Goal: Information Seeking & Learning: Learn about a topic

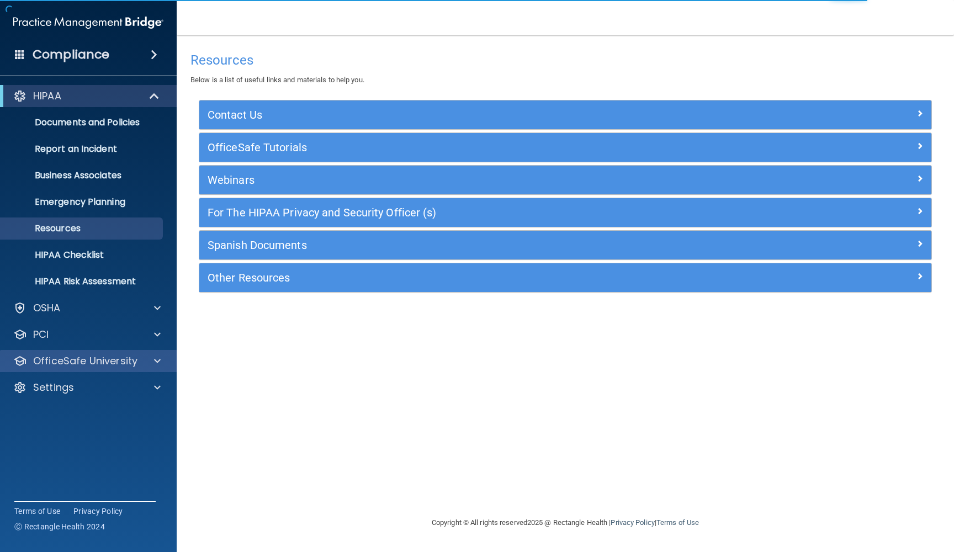
click at [133, 364] on p "OfficeSafe University" at bounding box center [85, 361] width 104 height 13
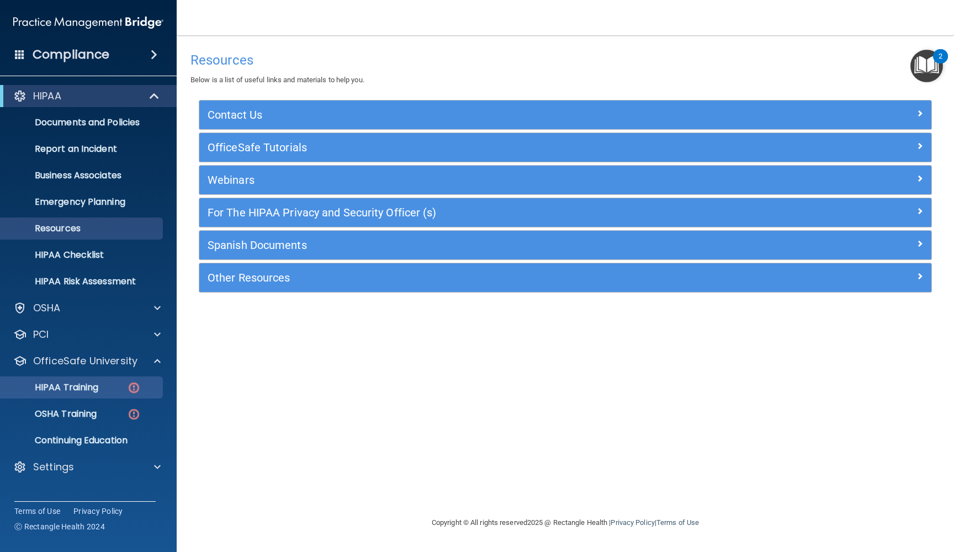
click at [135, 385] on img at bounding box center [134, 388] width 14 height 14
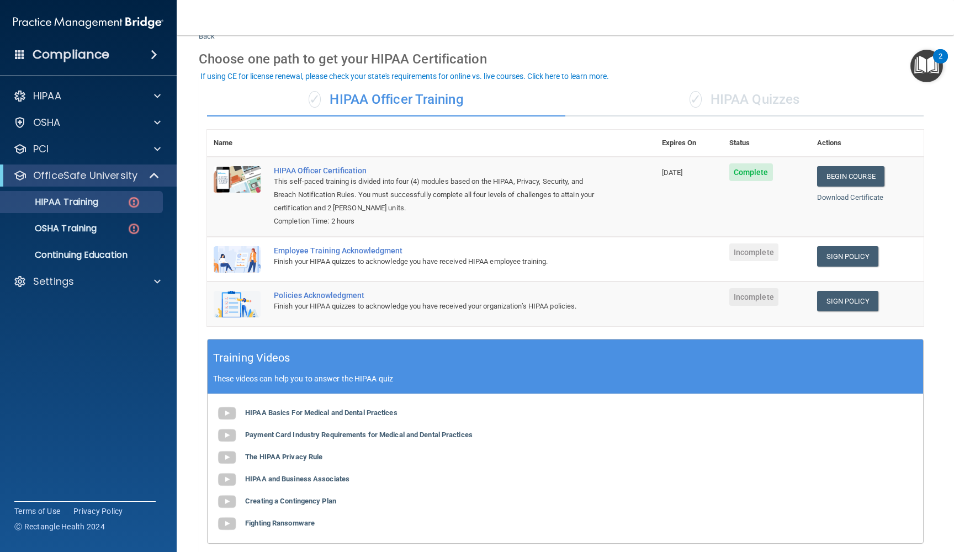
scroll to position [32, 0]
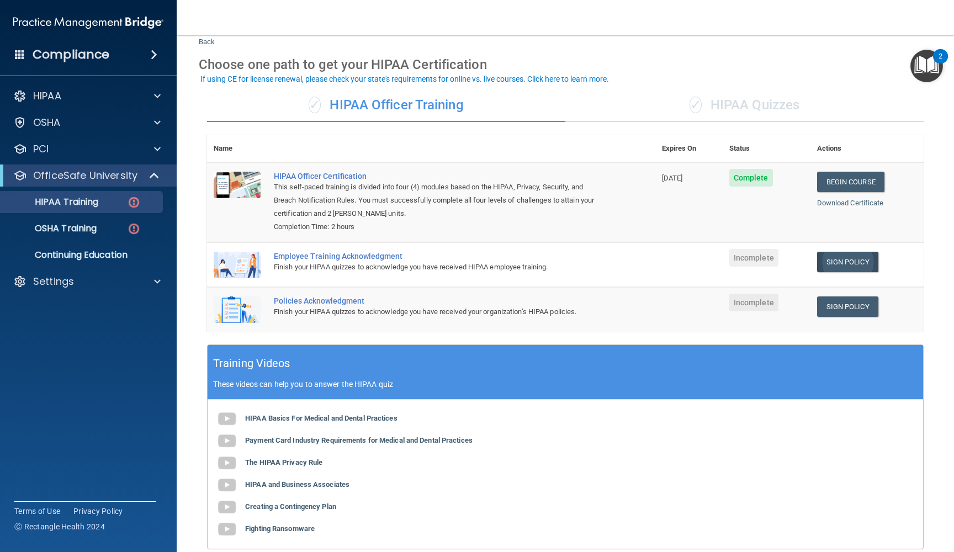
click at [865, 257] on link "Sign Policy" at bounding box center [847, 262] width 61 height 20
click at [859, 302] on link "Sign Policy" at bounding box center [847, 307] width 61 height 20
click at [109, 173] on p "OfficeSafe University" at bounding box center [85, 175] width 104 height 13
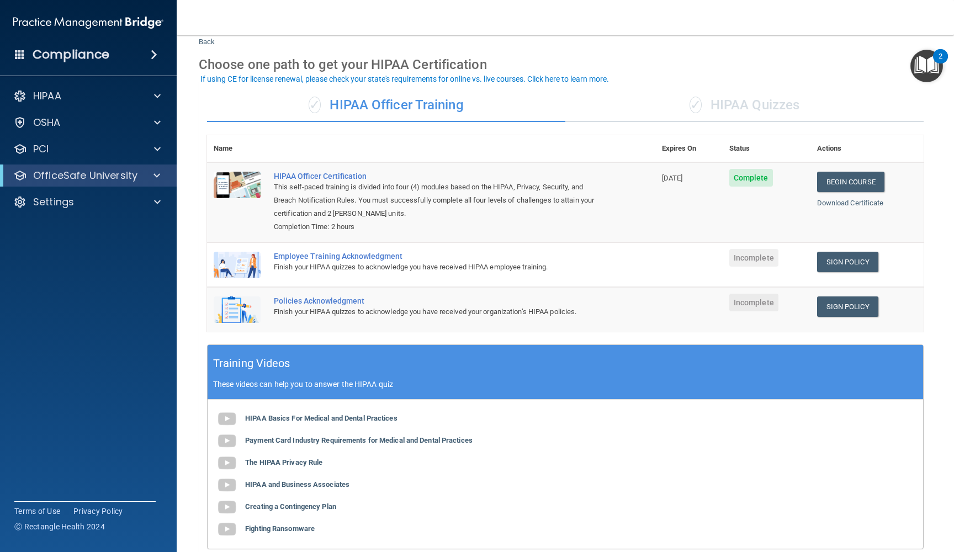
click at [109, 173] on p "OfficeSafe University" at bounding box center [85, 175] width 104 height 13
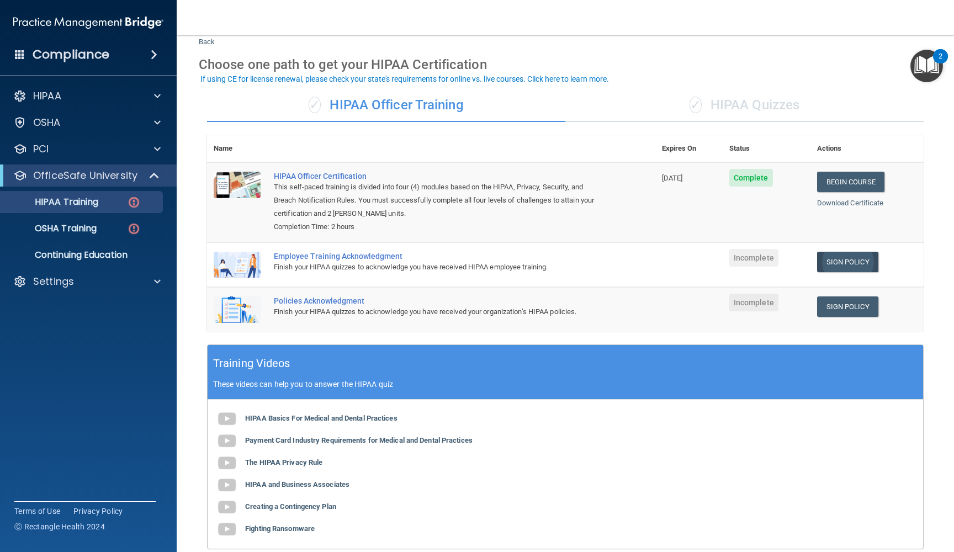
click at [829, 256] on link "Sign Policy" at bounding box center [847, 262] width 61 height 20
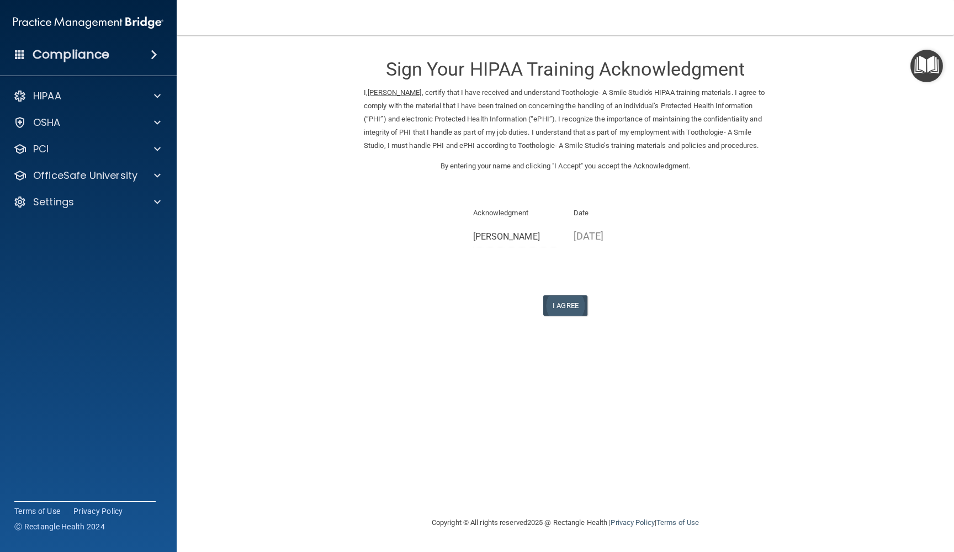
click at [583, 309] on button "I Agree" at bounding box center [565, 305] width 44 height 20
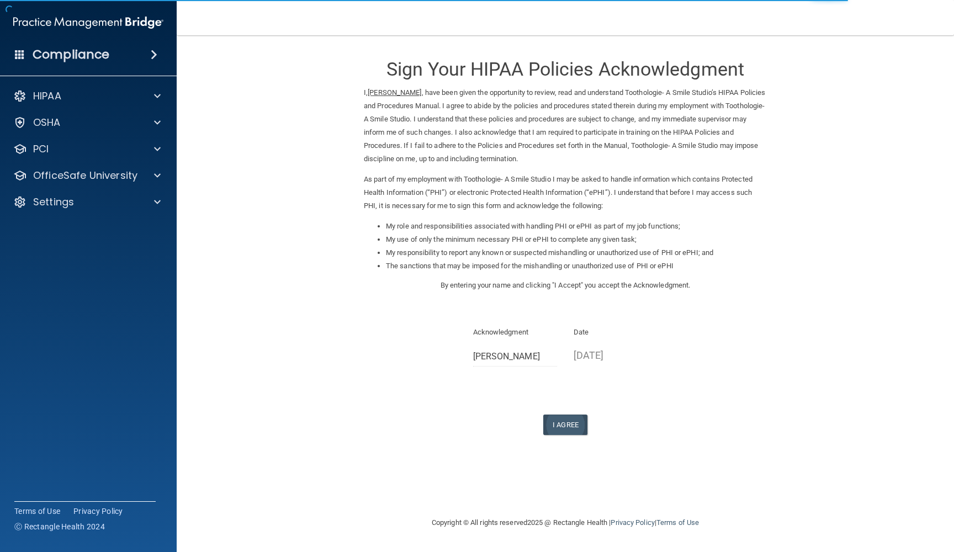
click at [569, 418] on button "I Agree" at bounding box center [565, 425] width 44 height 20
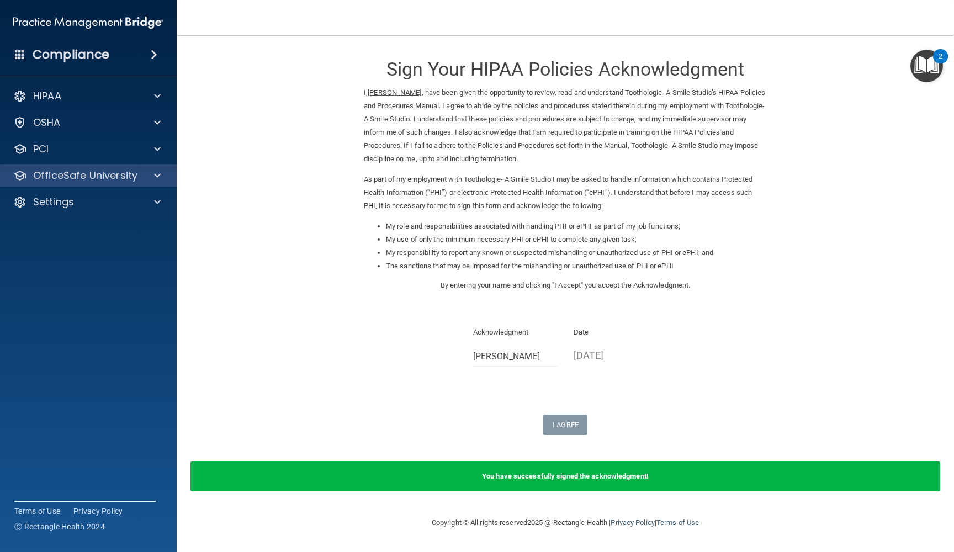
click at [149, 177] on div at bounding box center [156, 175] width 28 height 13
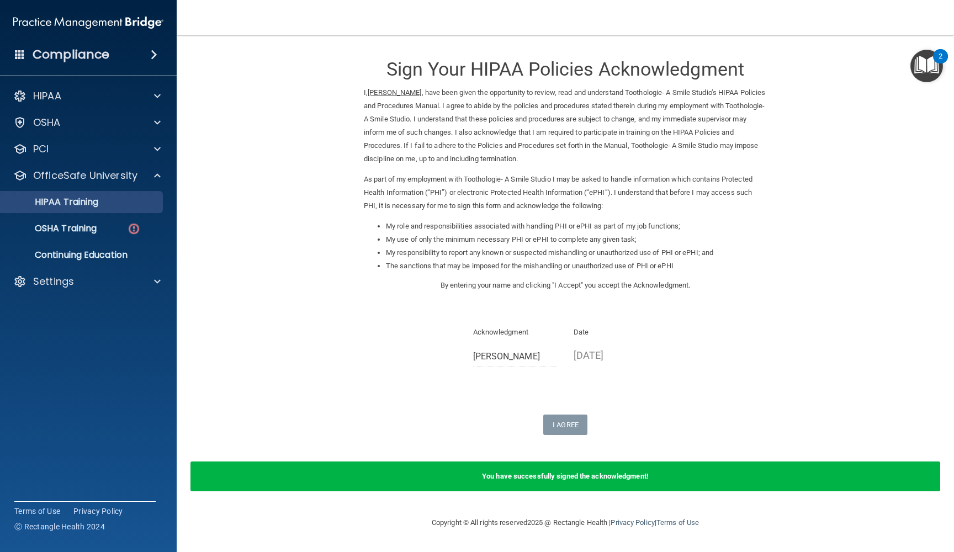
click at [108, 208] on link "HIPAA Training" at bounding box center [76, 202] width 174 height 22
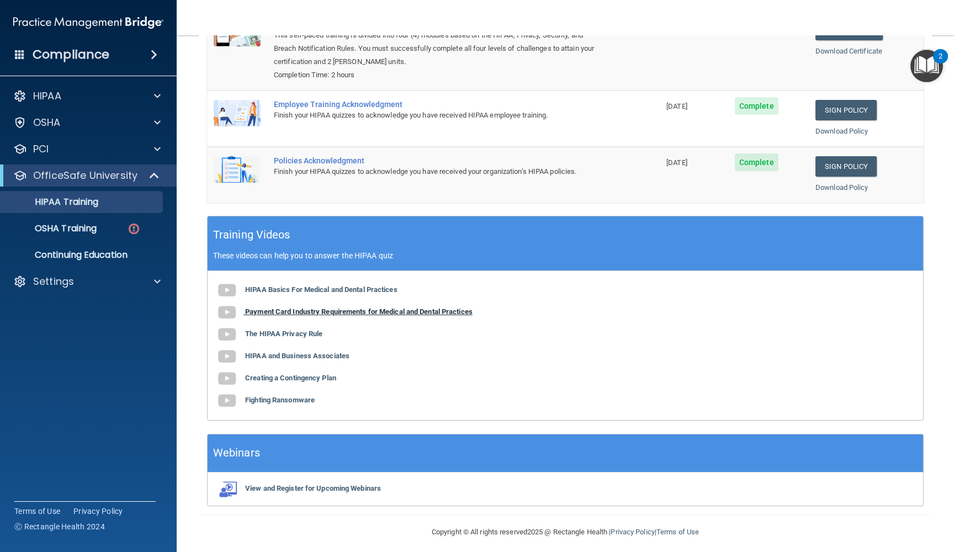
scroll to position [183, 0]
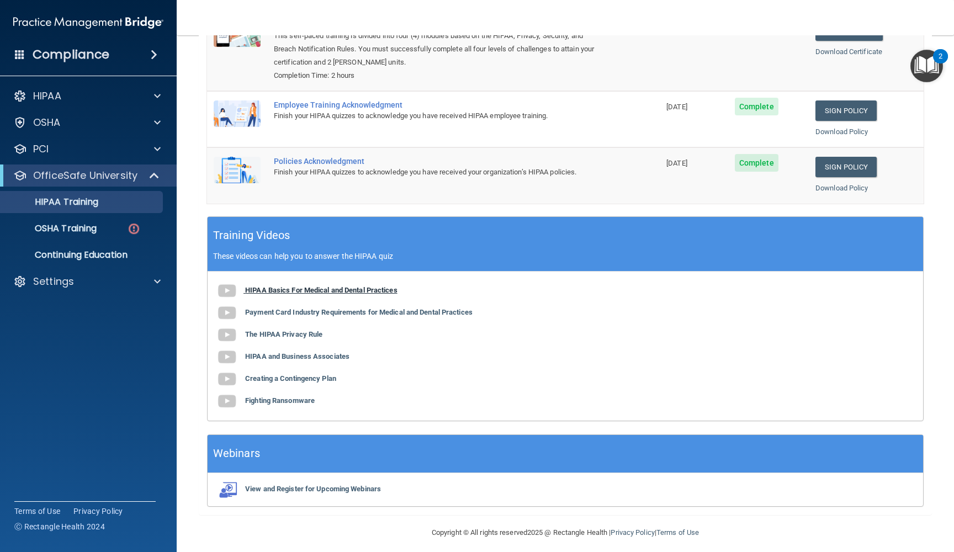
click at [290, 286] on b "HIPAA Basics For Medical and Dental Practices" at bounding box center [321, 290] width 152 height 8
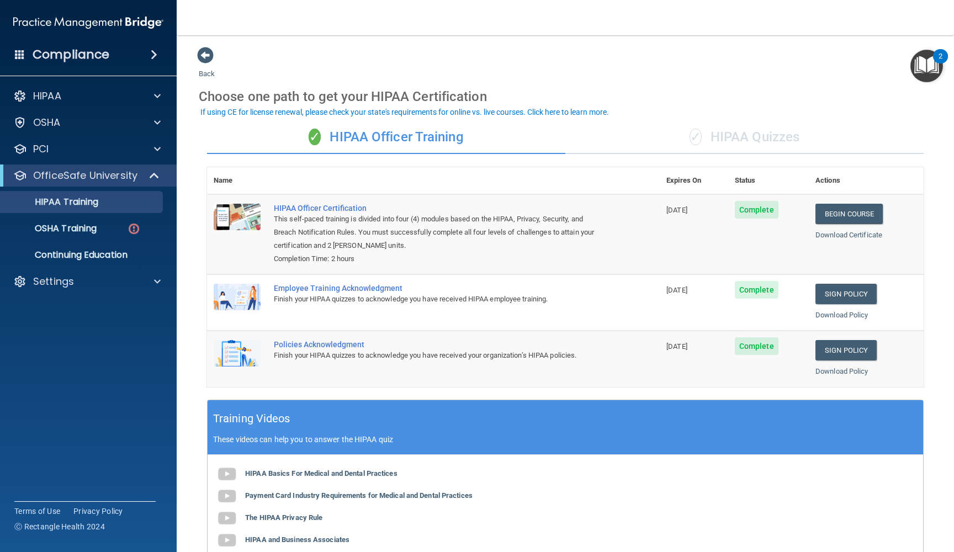
scroll to position [0, 0]
click at [757, 144] on div "✓ HIPAA Quizzes" at bounding box center [744, 137] width 358 height 33
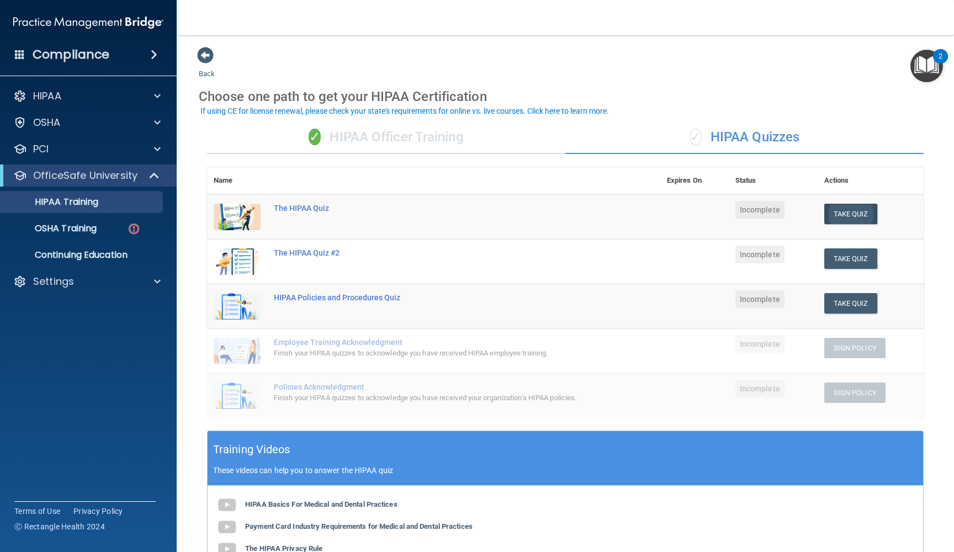
click at [844, 210] on button "Take Quiz" at bounding box center [851, 214] width 53 height 20
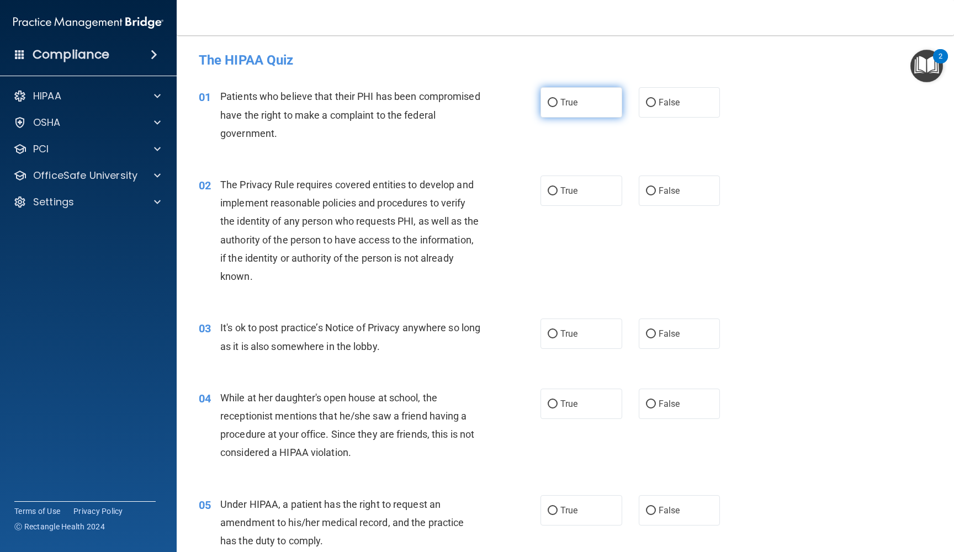
click at [589, 91] on label "True" at bounding box center [582, 102] width 82 height 30
click at [558, 99] on input "True" at bounding box center [553, 103] width 10 height 8
radio input "true"
click at [592, 184] on label "True" at bounding box center [582, 191] width 82 height 30
click at [558, 187] on input "True" at bounding box center [553, 191] width 10 height 8
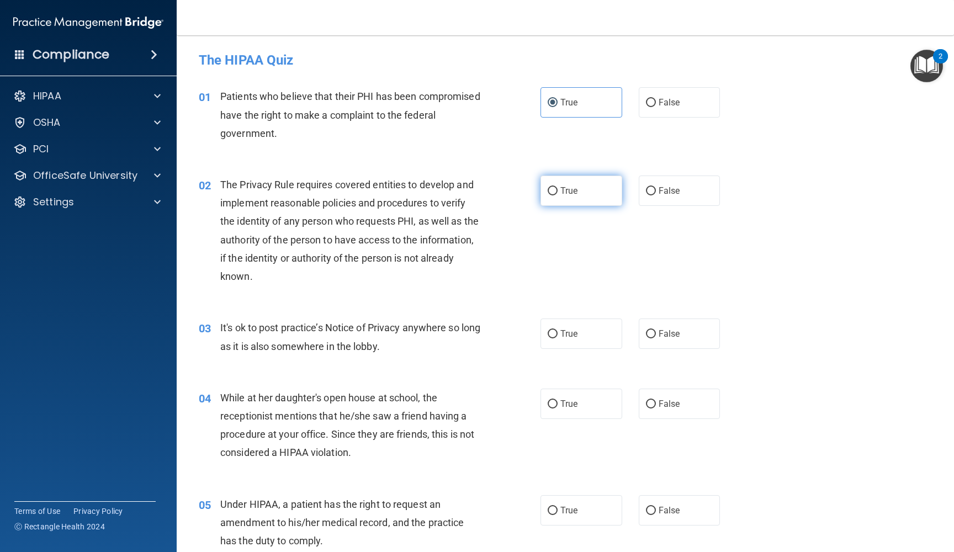
radio input "true"
click at [689, 331] on label "False" at bounding box center [680, 334] width 82 height 30
click at [656, 331] on input "False" at bounding box center [651, 334] width 10 height 8
radio input "true"
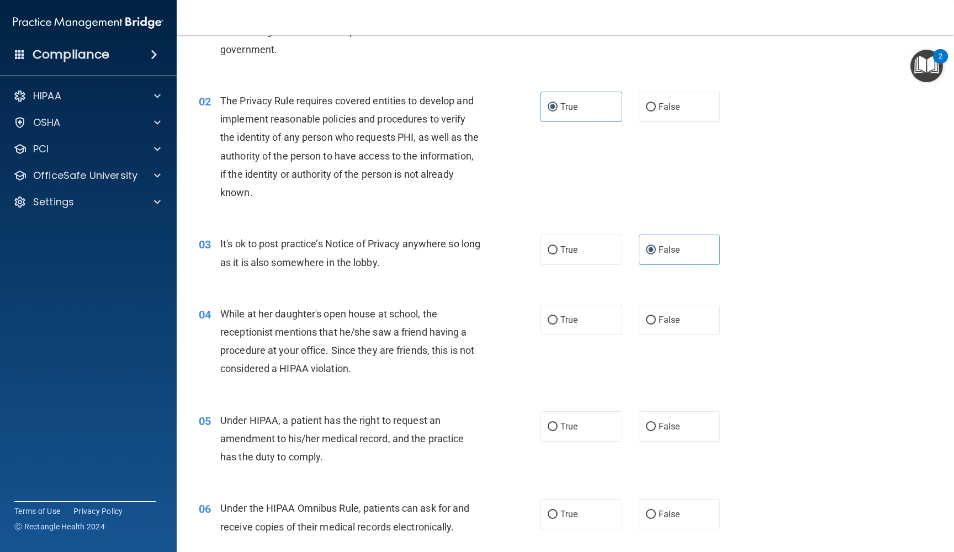
scroll to position [97, 0]
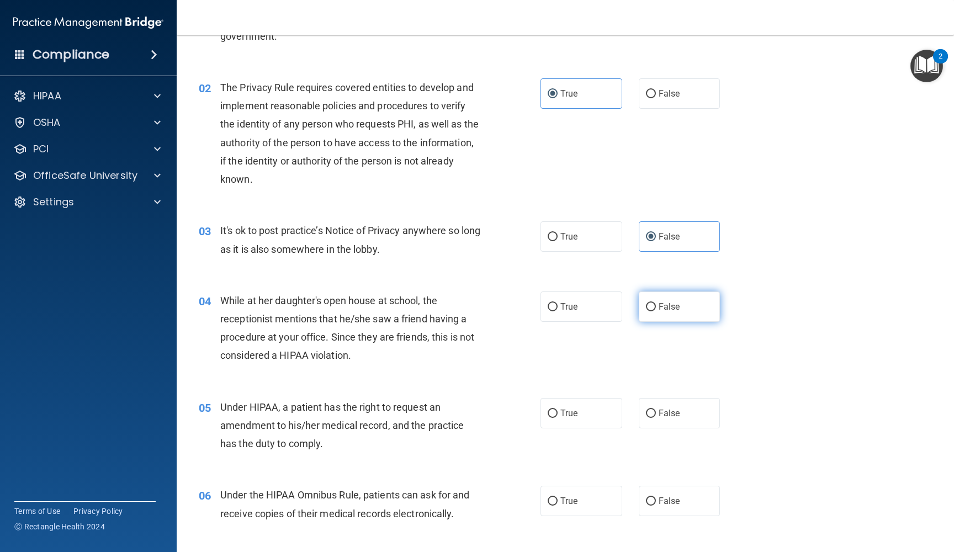
click at [661, 303] on span "False" at bounding box center [670, 307] width 22 height 10
click at [656, 303] on input "False" at bounding box center [651, 307] width 10 height 8
radio input "true"
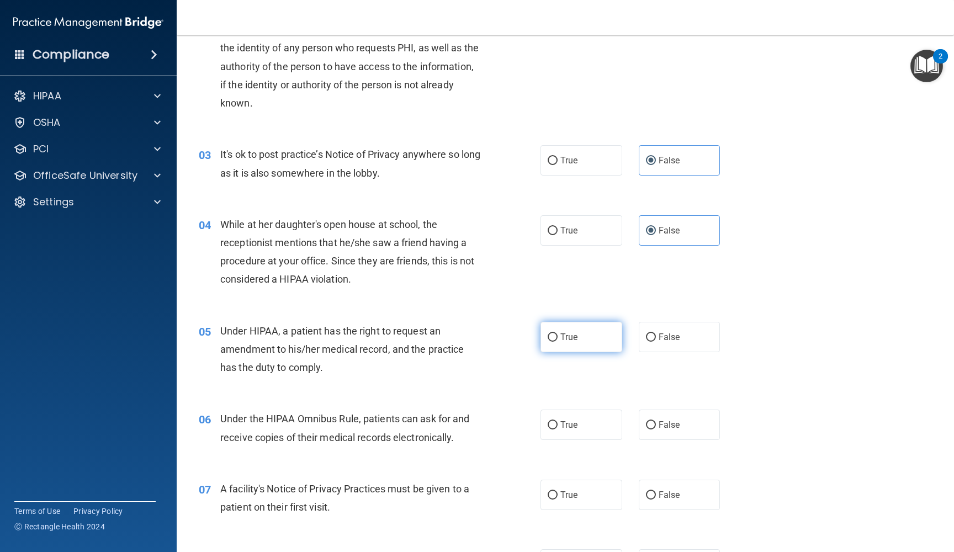
scroll to position [175, 0]
click at [667, 336] on span "False" at bounding box center [670, 336] width 22 height 10
click at [656, 336] on input "False" at bounding box center [651, 336] width 10 height 8
radio input "true"
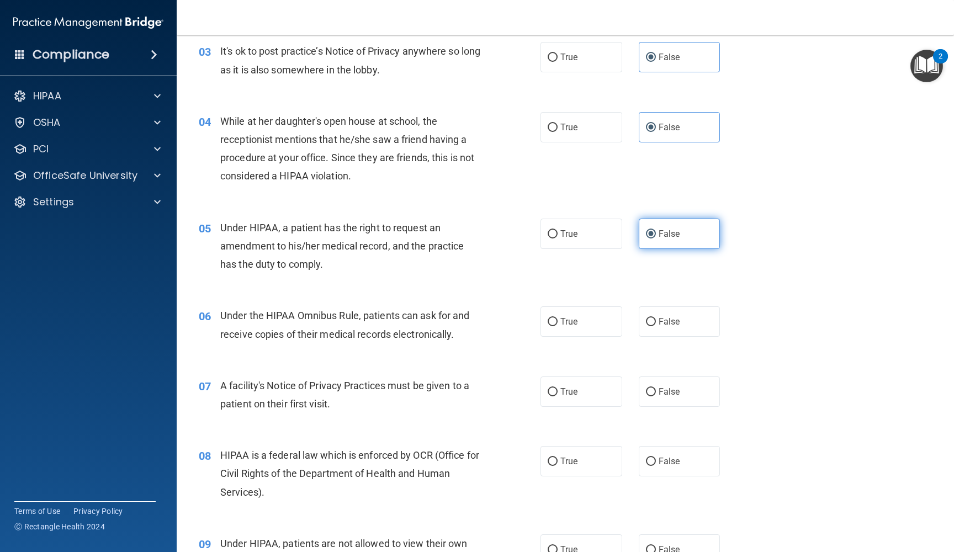
scroll to position [270, 0]
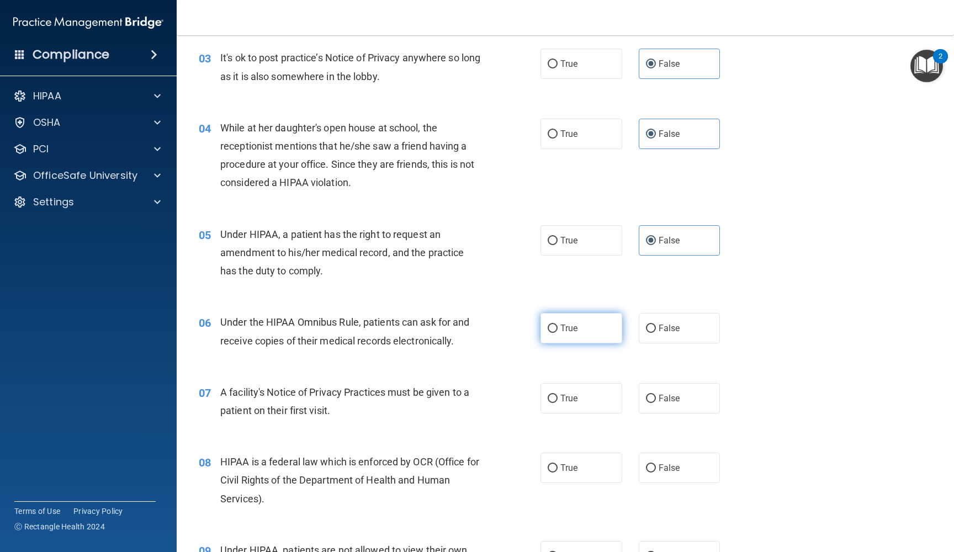
click at [565, 332] on label "True" at bounding box center [582, 328] width 82 height 30
click at [558, 332] on input "True" at bounding box center [553, 329] width 10 height 8
radio input "true"
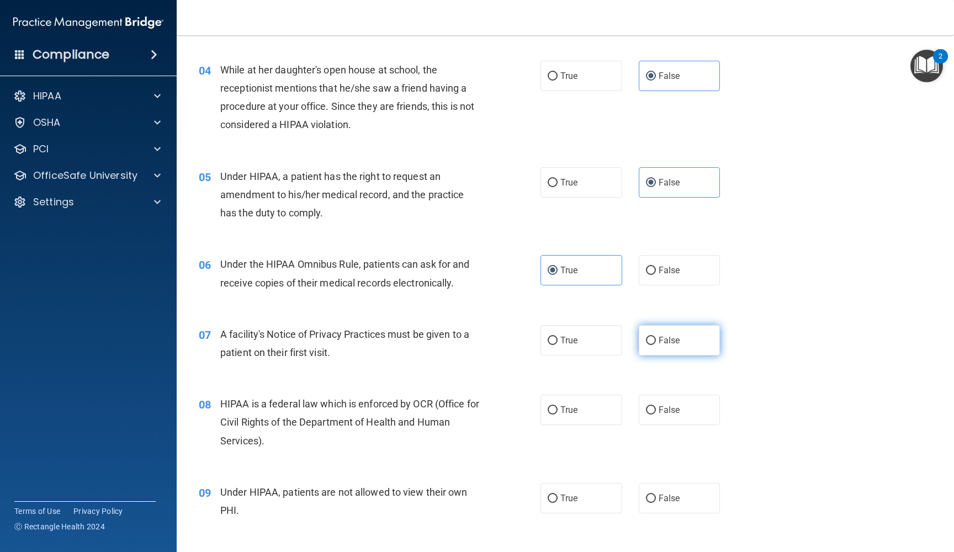
scroll to position [320, 0]
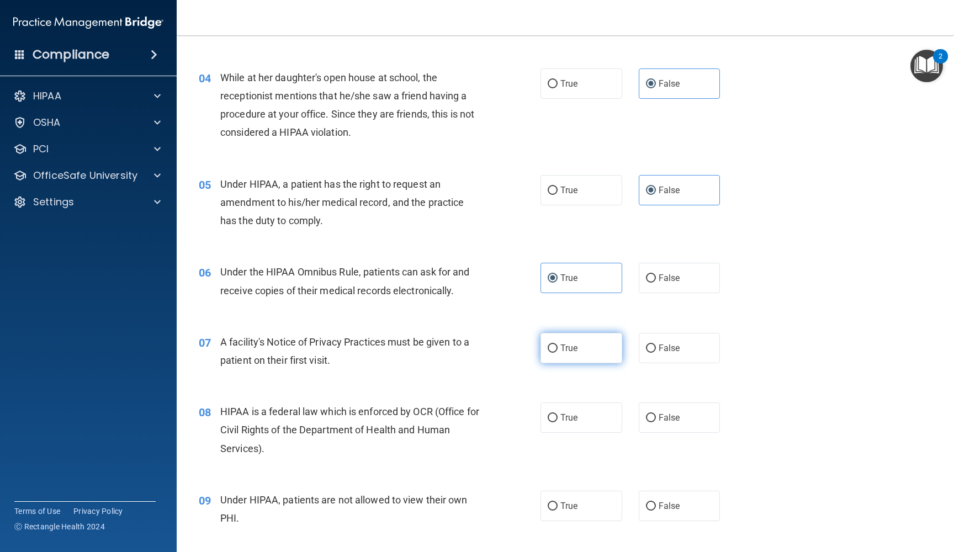
click at [561, 356] on label "True" at bounding box center [582, 348] width 82 height 30
click at [558, 353] on input "True" at bounding box center [553, 349] width 10 height 8
radio input "true"
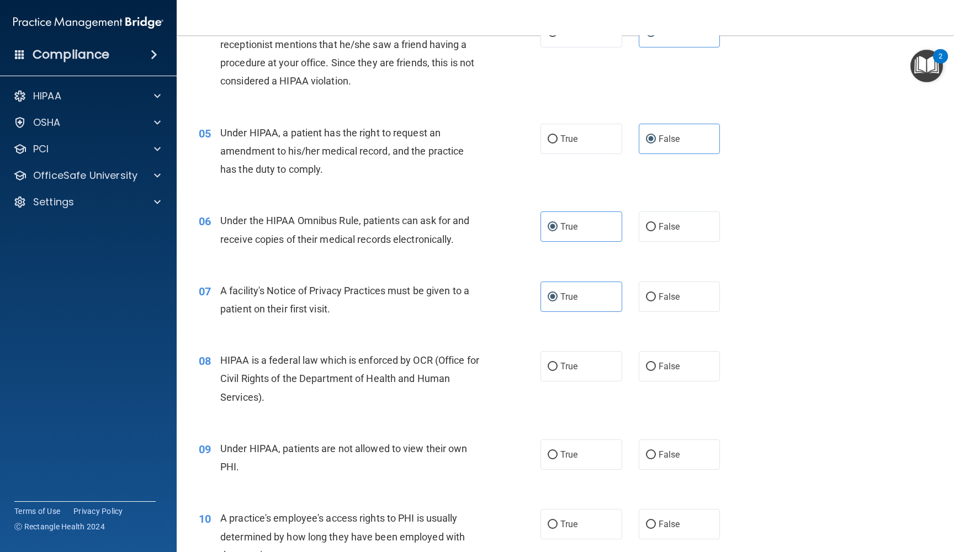
scroll to position [379, 0]
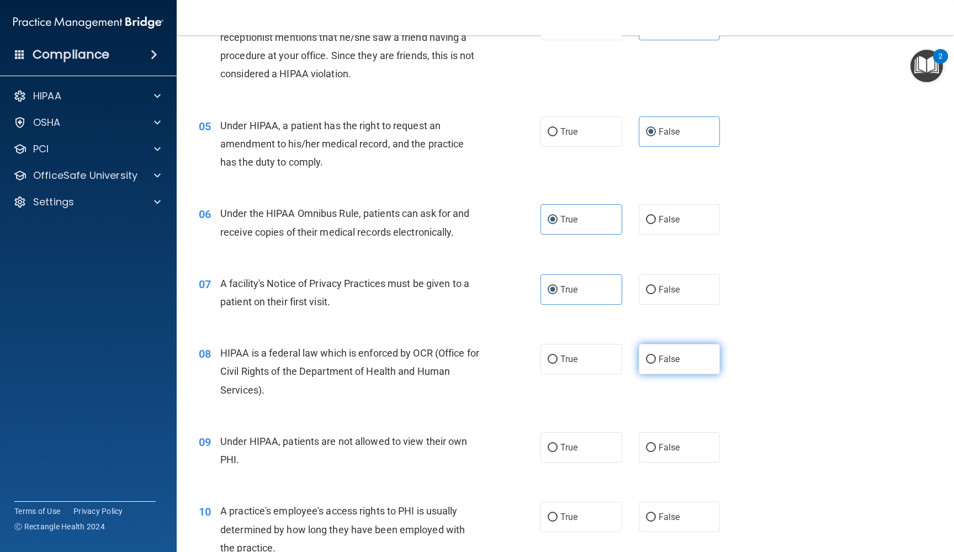
click at [662, 354] on span "False" at bounding box center [670, 359] width 22 height 10
click at [656, 356] on input "False" at bounding box center [651, 360] width 10 height 8
radio input "true"
click at [593, 352] on label "True" at bounding box center [582, 359] width 82 height 30
click at [558, 356] on input "True" at bounding box center [553, 360] width 10 height 8
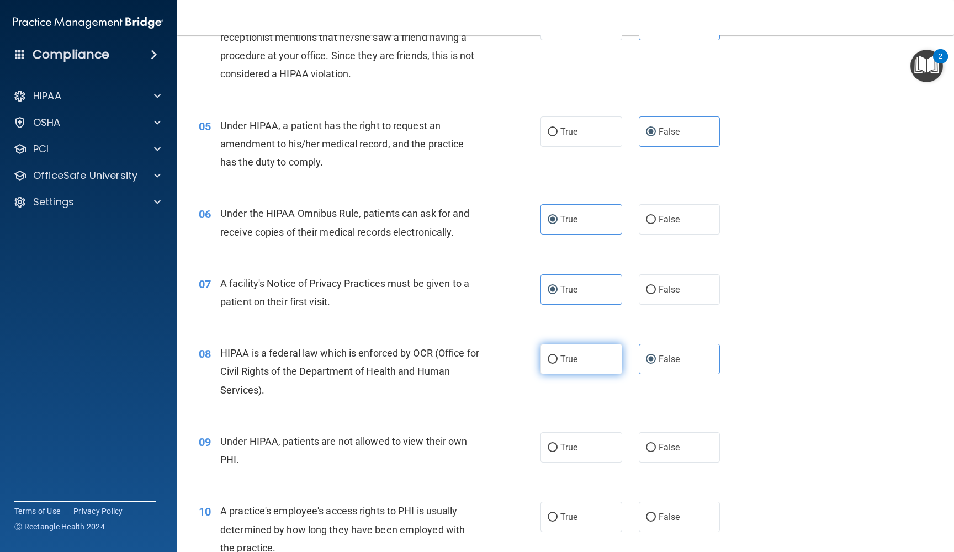
radio input "true"
radio input "false"
click at [639, 443] on label "False" at bounding box center [680, 447] width 82 height 30
click at [646, 444] on input "False" at bounding box center [651, 448] width 10 height 8
radio input "true"
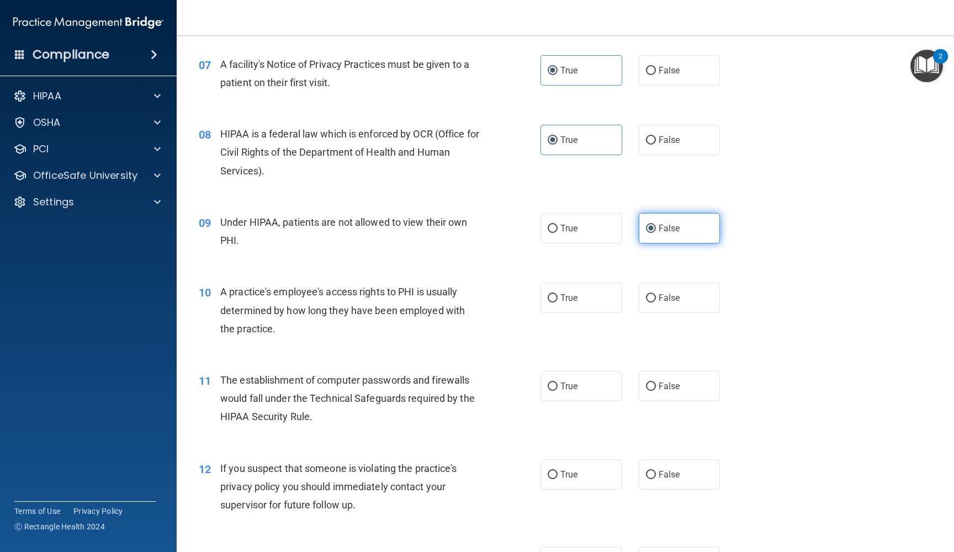
scroll to position [599, 0]
click at [663, 295] on span "False" at bounding box center [670, 297] width 22 height 10
click at [656, 295] on input "False" at bounding box center [651, 298] width 10 height 8
radio input "true"
click at [565, 380] on span "True" at bounding box center [569, 385] width 17 height 10
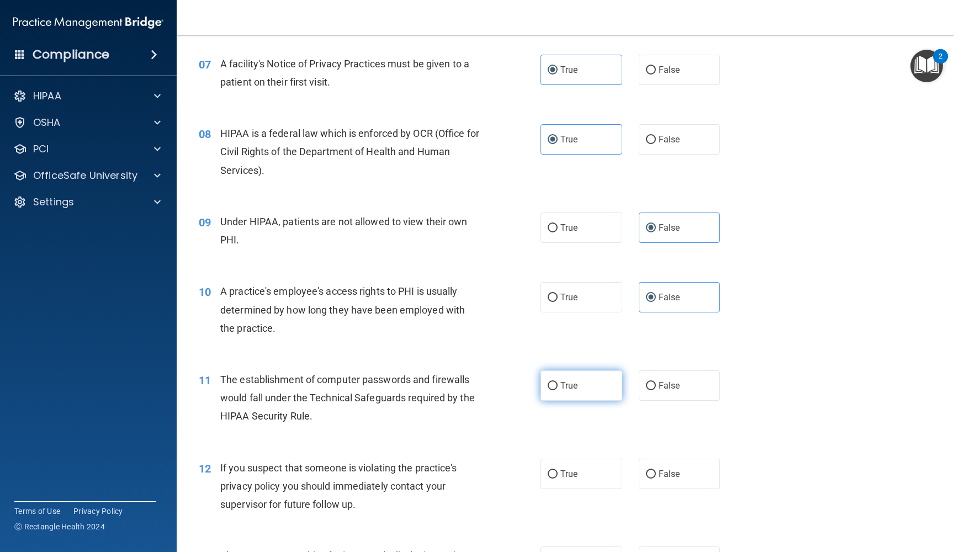
click at [558, 382] on input "True" at bounding box center [553, 386] width 10 height 8
radio input "true"
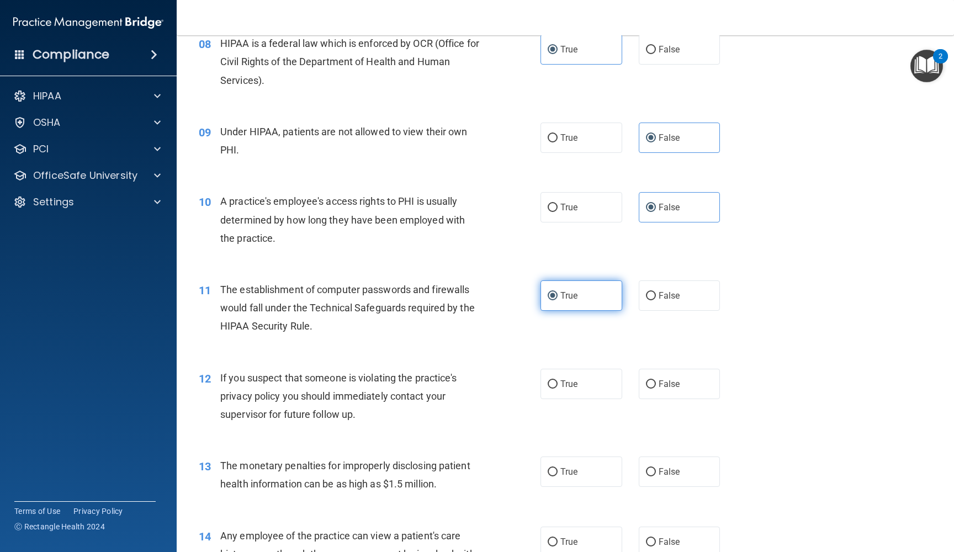
scroll to position [691, 0]
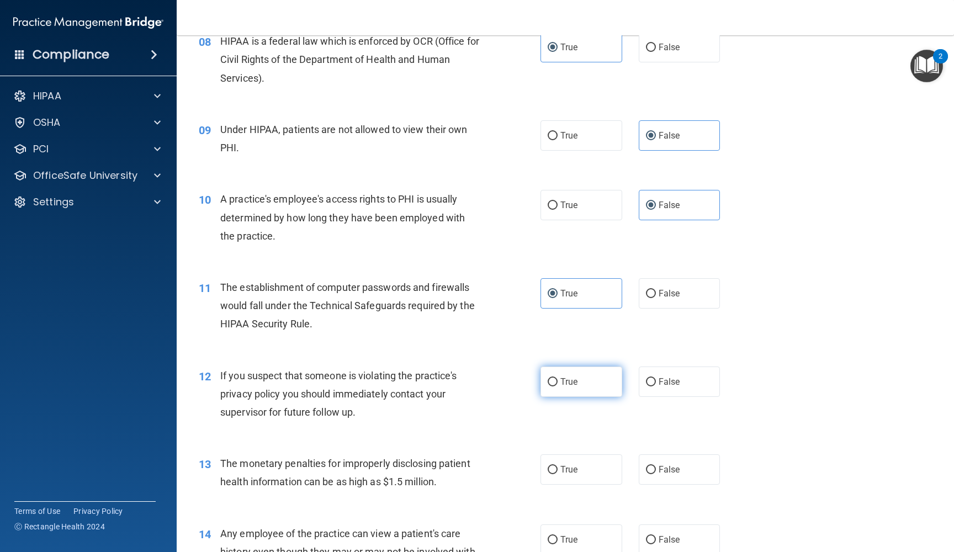
click at [565, 379] on span "True" at bounding box center [569, 382] width 17 height 10
click at [558, 379] on input "True" at bounding box center [553, 382] width 10 height 8
radio input "true"
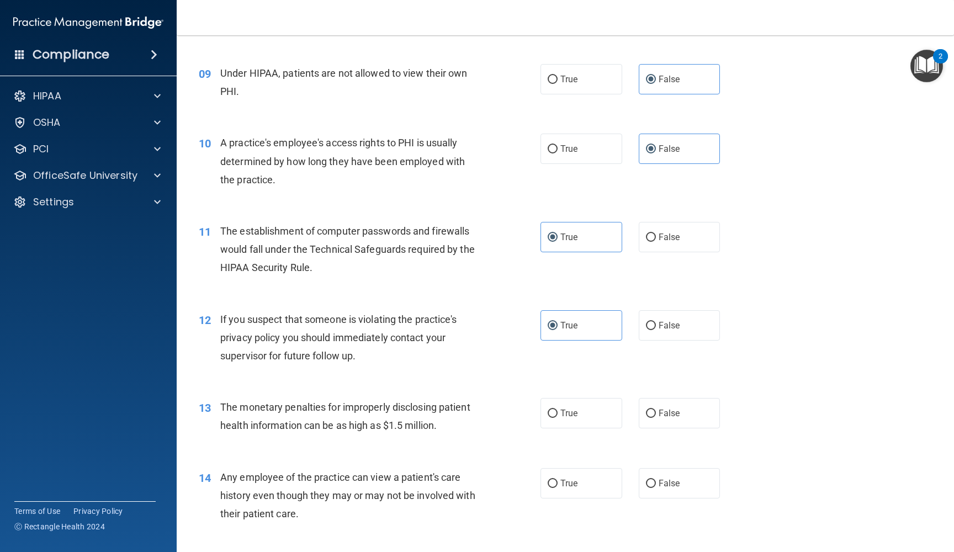
scroll to position [750, 0]
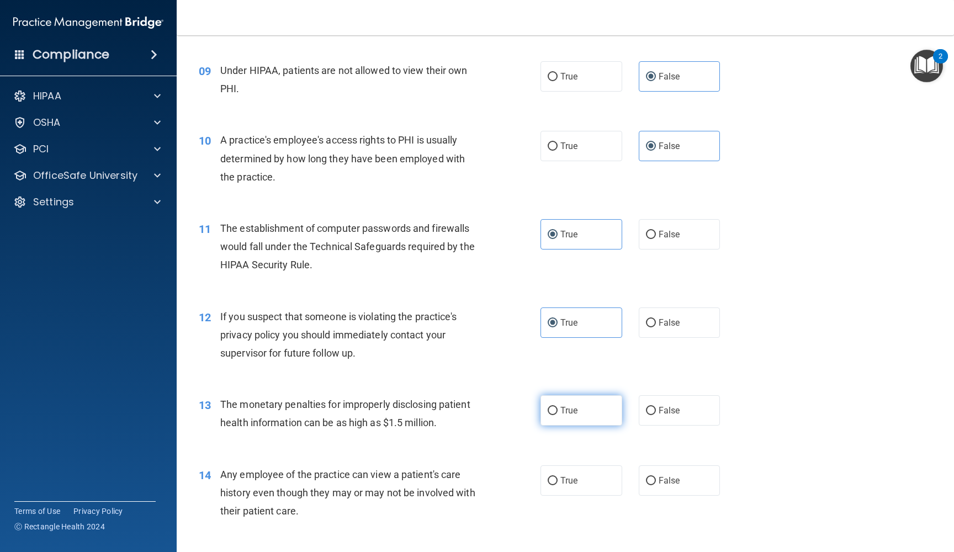
click at [567, 405] on span "True" at bounding box center [569, 410] width 17 height 10
click at [558, 407] on input "True" at bounding box center [553, 411] width 10 height 8
radio input "true"
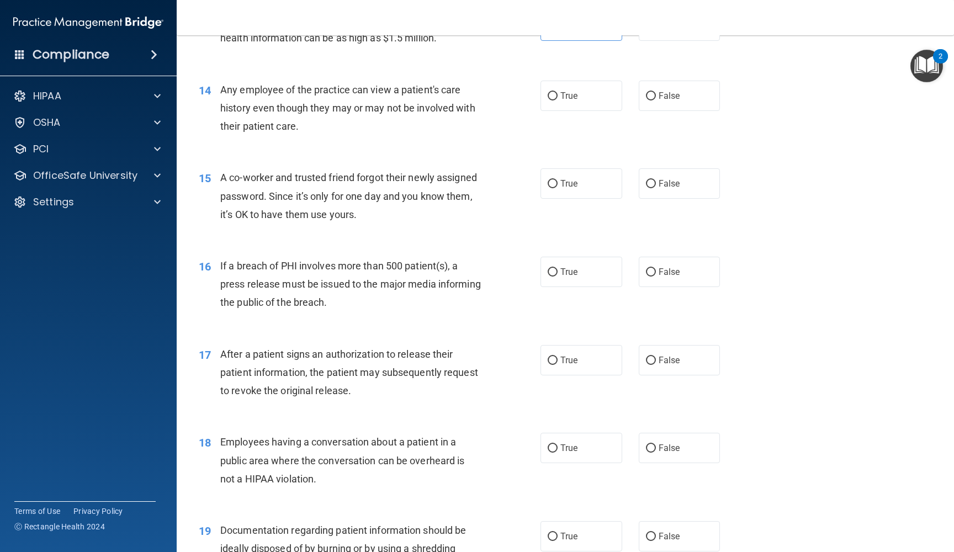
scroll to position [1145, 0]
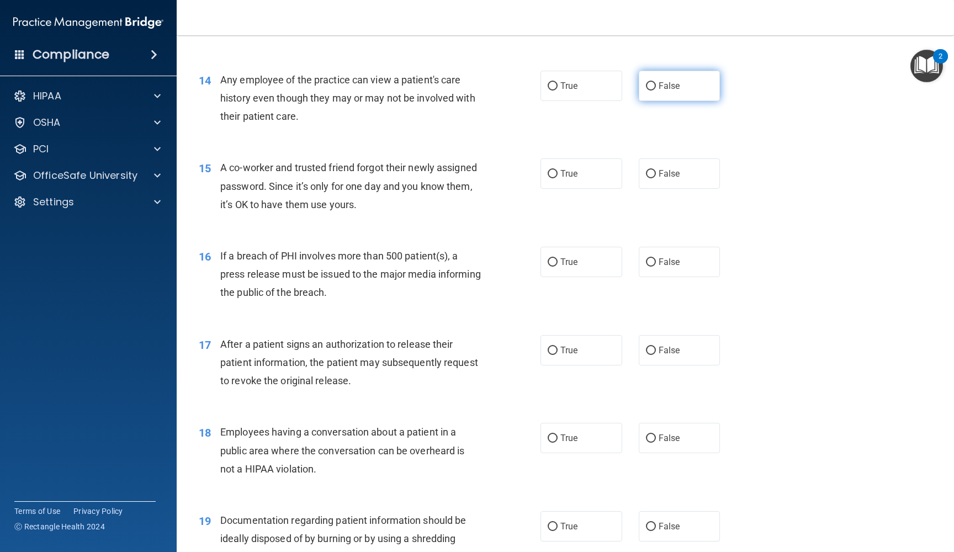
click at [651, 82] on input "False" at bounding box center [651, 86] width 10 height 8
radio input "true"
click at [663, 176] on label "False" at bounding box center [680, 173] width 82 height 30
click at [656, 176] on input "False" at bounding box center [651, 174] width 10 height 8
radio input "true"
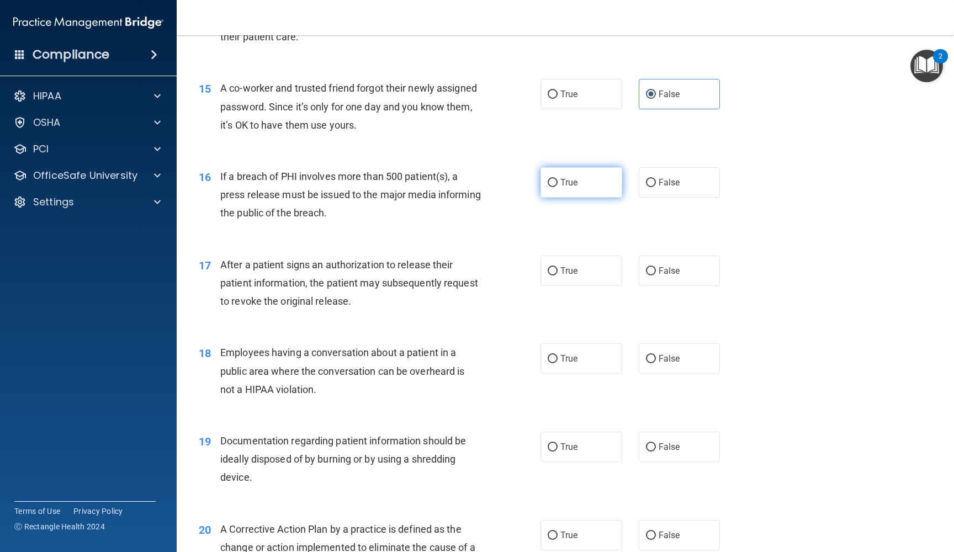
scroll to position [1233, 0]
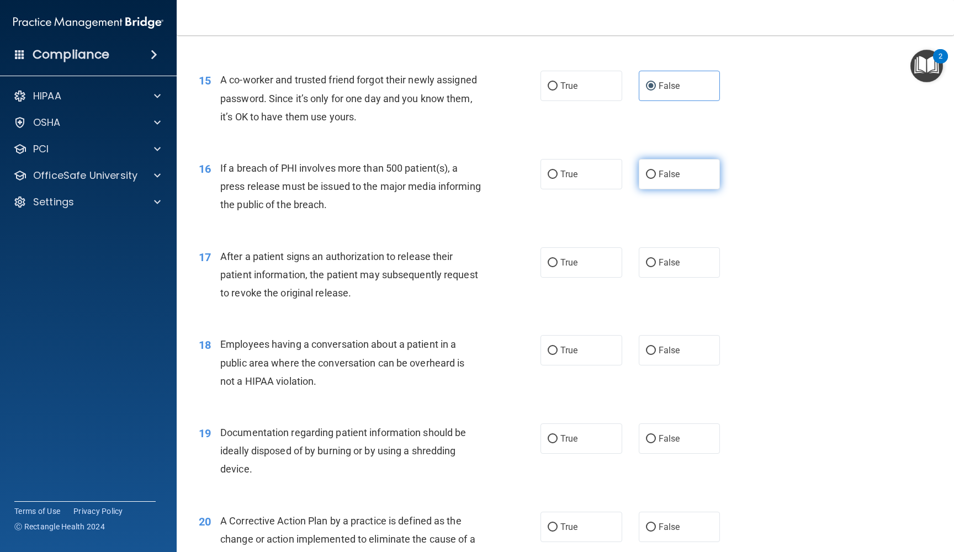
click at [656, 171] on input "False" at bounding box center [651, 175] width 10 height 8
radio input "true"
click at [558, 255] on label "True" at bounding box center [582, 262] width 82 height 30
click at [558, 259] on input "True" at bounding box center [553, 263] width 10 height 8
radio input "true"
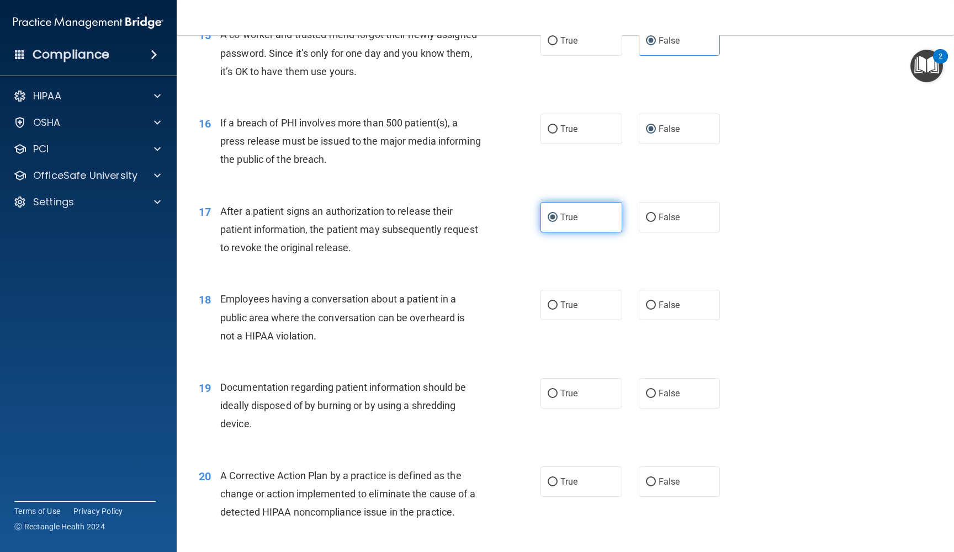
scroll to position [1287, 0]
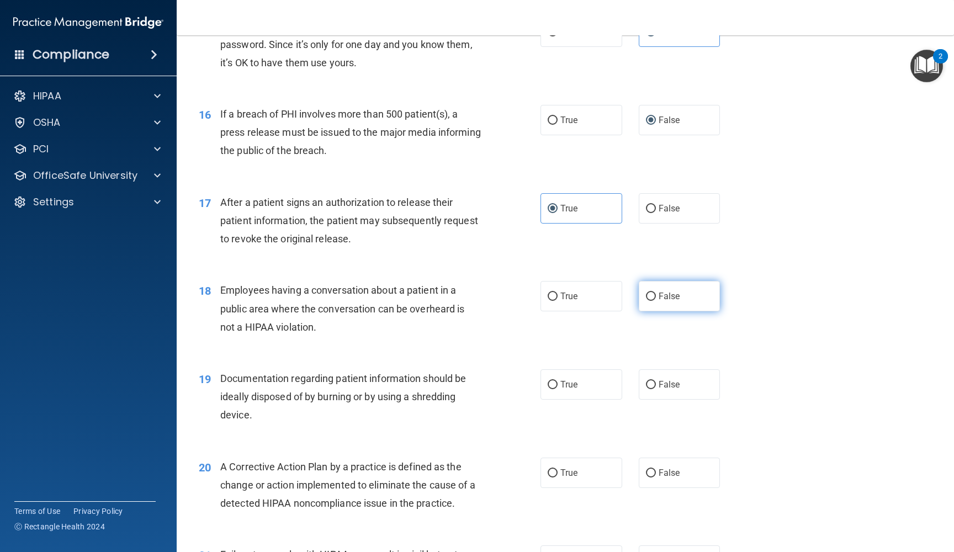
click at [660, 292] on span "False" at bounding box center [670, 296] width 22 height 10
click at [656, 293] on input "False" at bounding box center [651, 297] width 10 height 8
radio input "true"
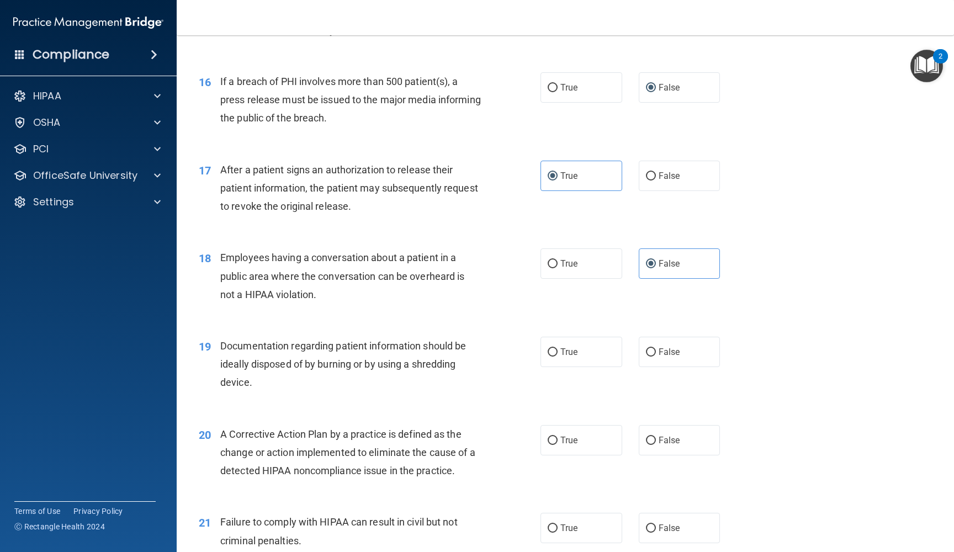
scroll to position [1315, 0]
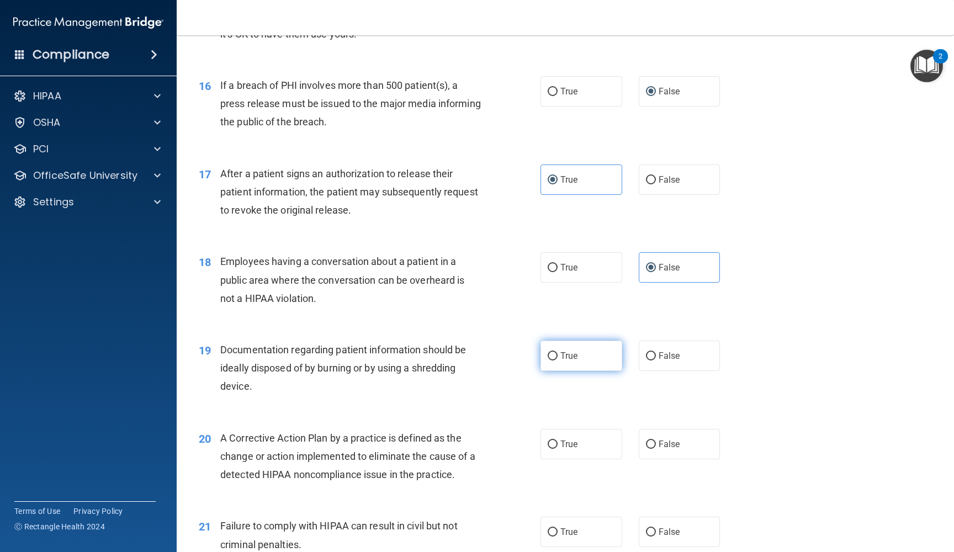
click at [588, 342] on label "True" at bounding box center [582, 356] width 82 height 30
click at [558, 352] on input "True" at bounding box center [553, 356] width 10 height 8
radio input "true"
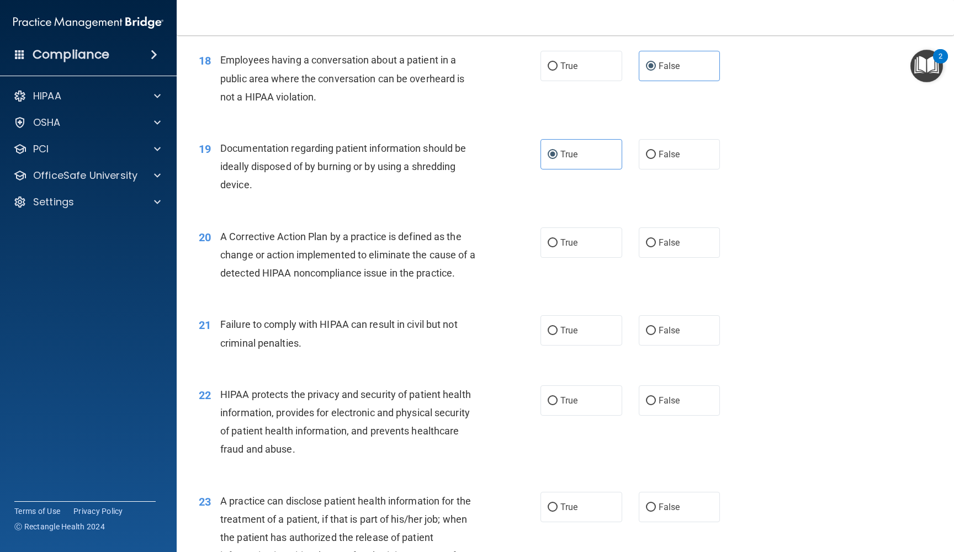
scroll to position [1512, 0]
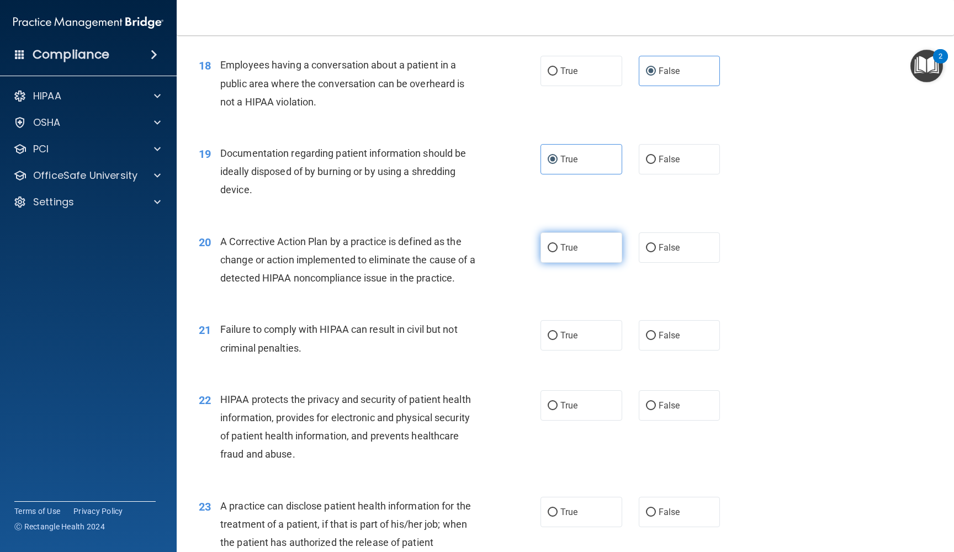
click at [577, 242] on span "True" at bounding box center [569, 247] width 17 height 10
click at [558, 244] on input "True" at bounding box center [553, 248] width 10 height 8
radio input "true"
click at [648, 332] on input "False" at bounding box center [651, 336] width 10 height 8
radio input "true"
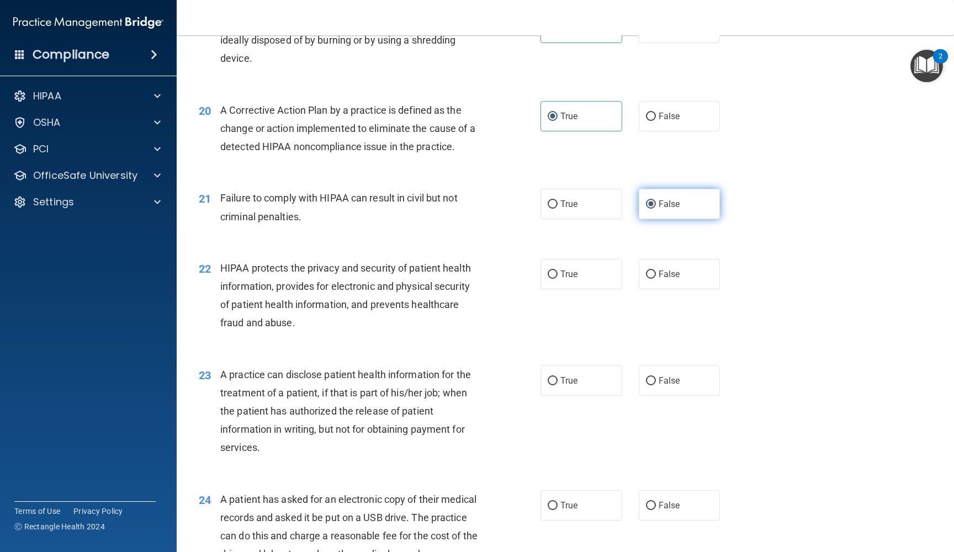
scroll to position [1649, 0]
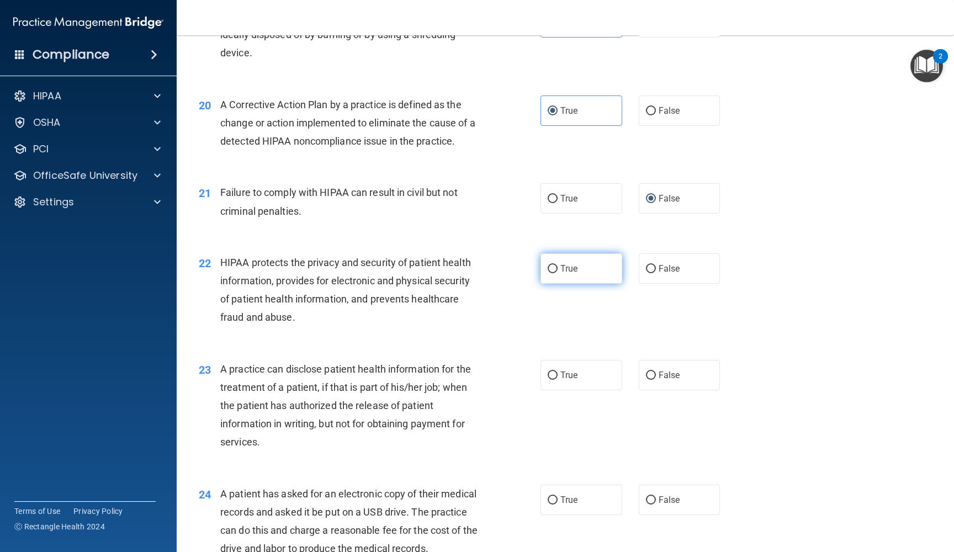
click at [584, 263] on label "True" at bounding box center [582, 268] width 82 height 30
click at [558, 265] on input "True" at bounding box center [553, 269] width 10 height 8
radio input "true"
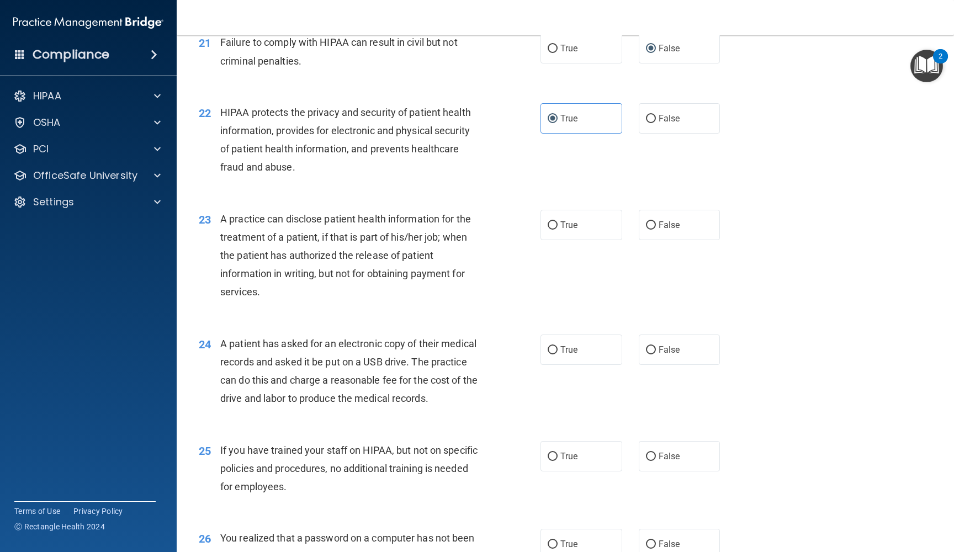
scroll to position [1802, 0]
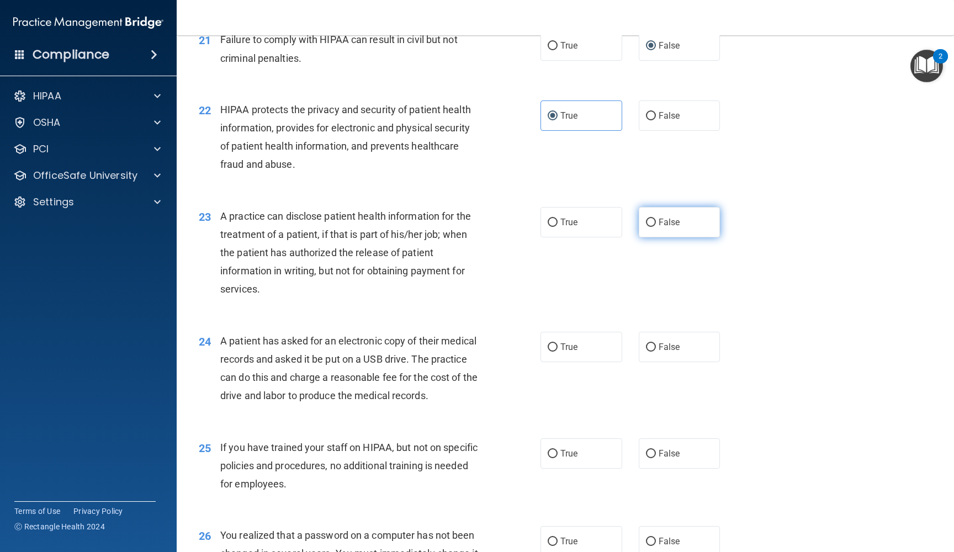
click at [659, 224] on label "False" at bounding box center [680, 222] width 82 height 30
click at [656, 224] on input "False" at bounding box center [651, 223] width 10 height 8
radio input "true"
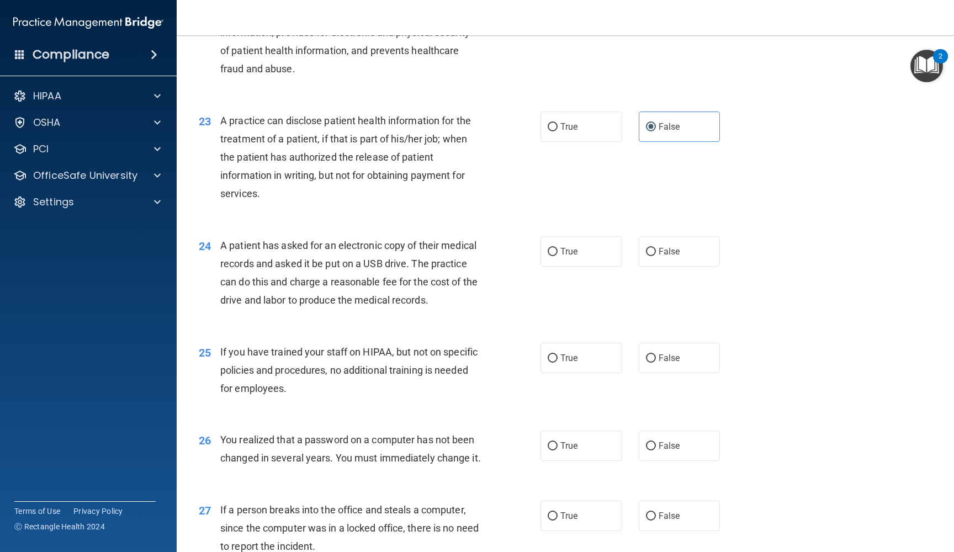
scroll to position [1899, 0]
click at [644, 249] on label "False" at bounding box center [680, 250] width 82 height 30
click at [646, 249] on input "False" at bounding box center [651, 251] width 10 height 8
radio input "true"
click at [656, 351] on label "False" at bounding box center [680, 357] width 82 height 30
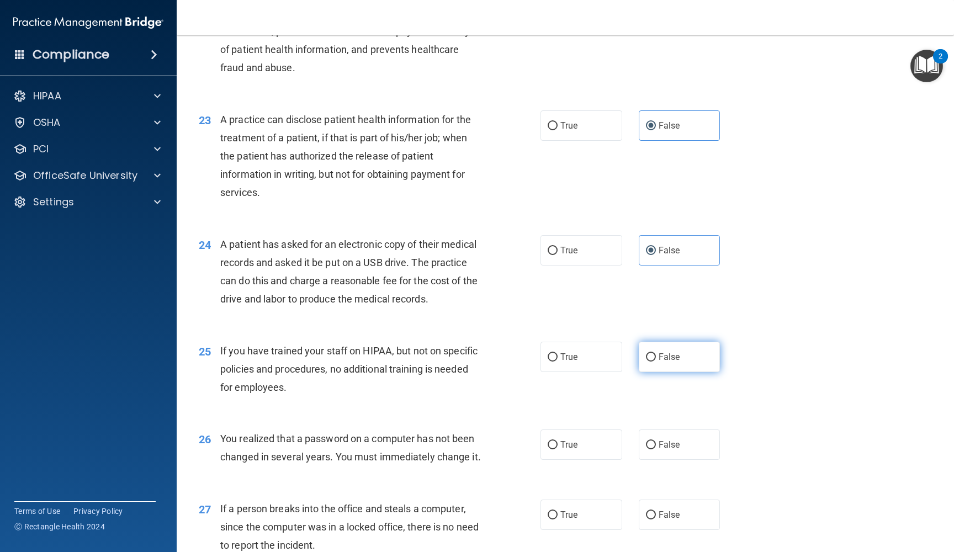
click at [656, 353] on input "False" at bounding box center [651, 357] width 10 height 8
radio input "true"
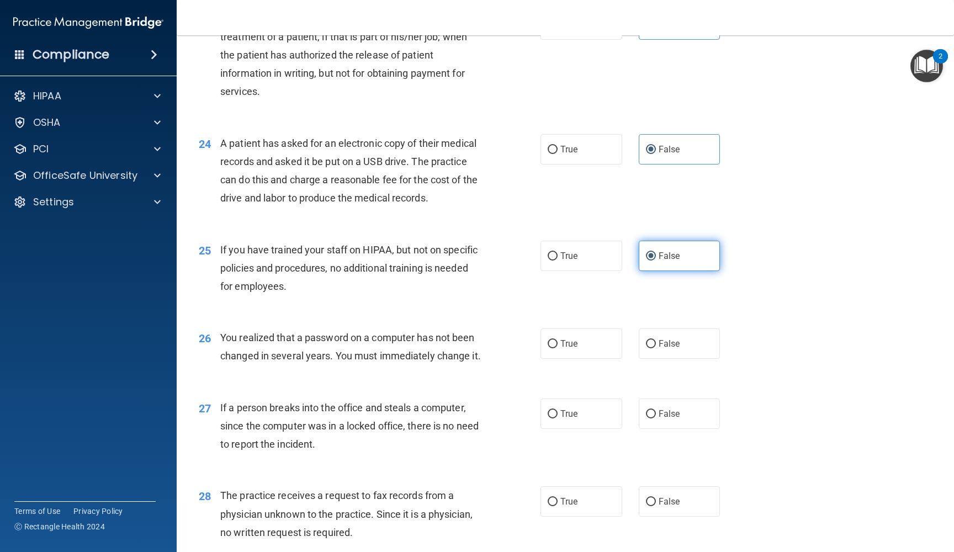
scroll to position [2010, 0]
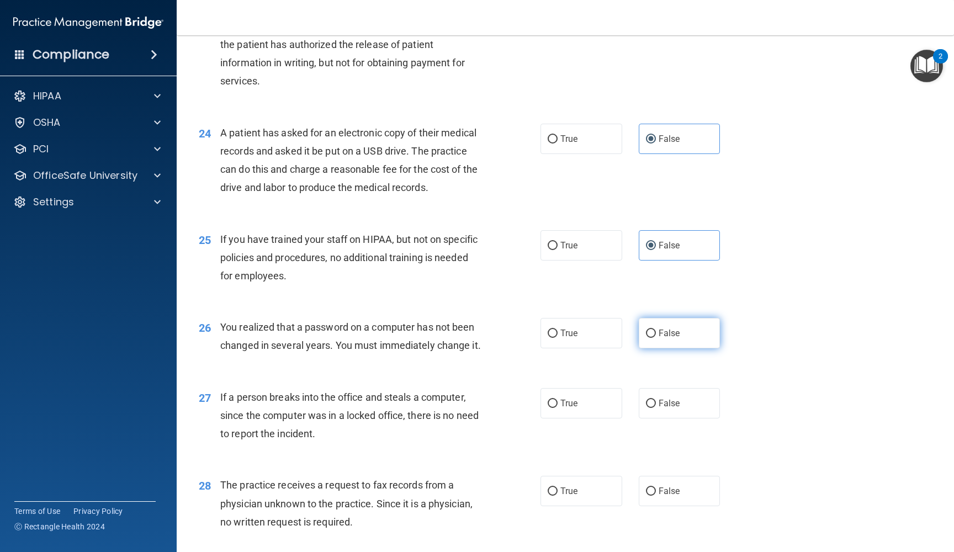
click at [673, 328] on span "False" at bounding box center [670, 333] width 22 height 10
click at [656, 330] on input "False" at bounding box center [651, 334] width 10 height 8
radio input "true"
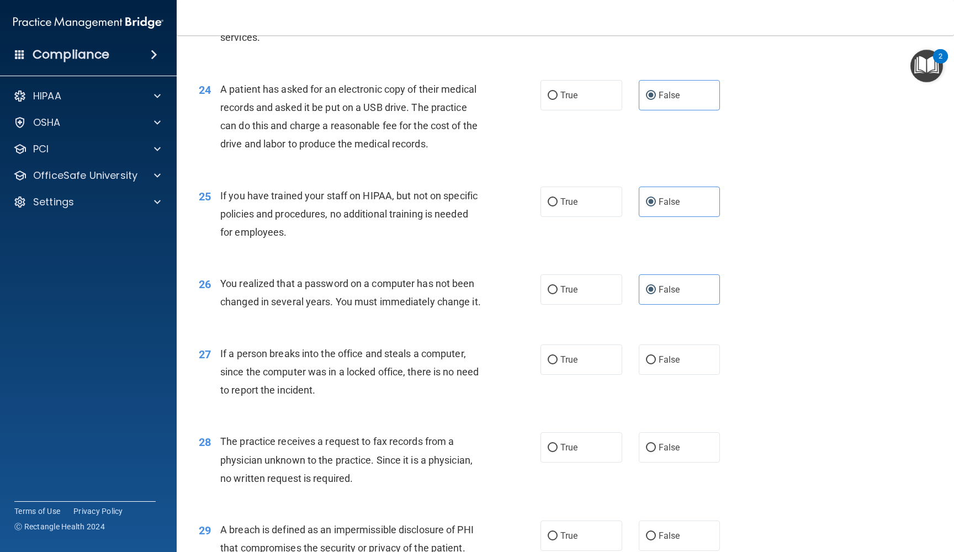
scroll to position [2059, 0]
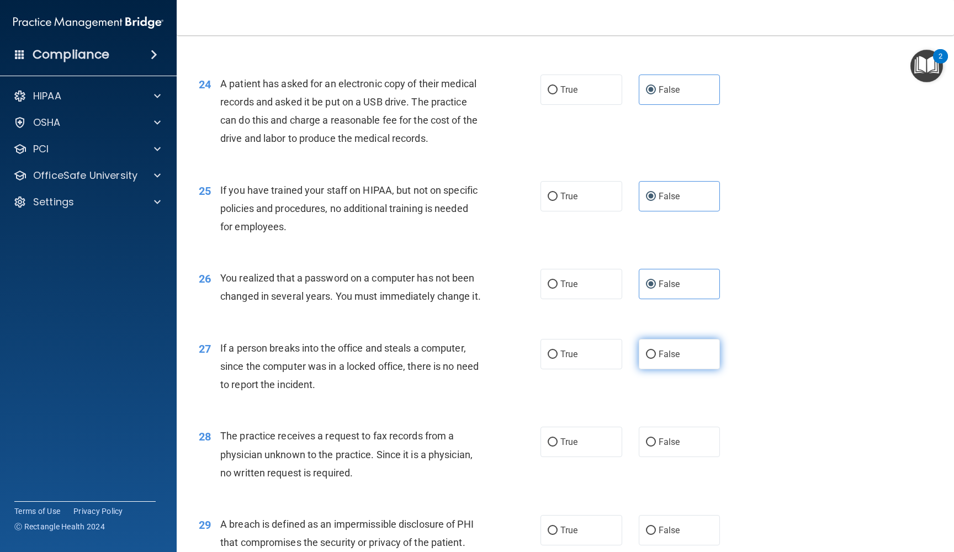
click at [662, 353] on label "False" at bounding box center [680, 354] width 82 height 30
click at [656, 353] on input "False" at bounding box center [651, 355] width 10 height 8
radio input "true"
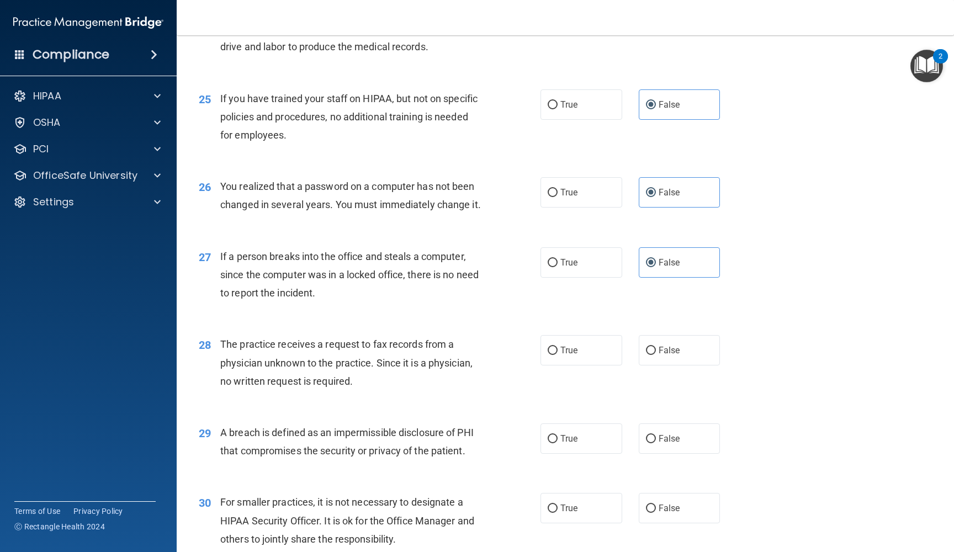
scroll to position [2155, 0]
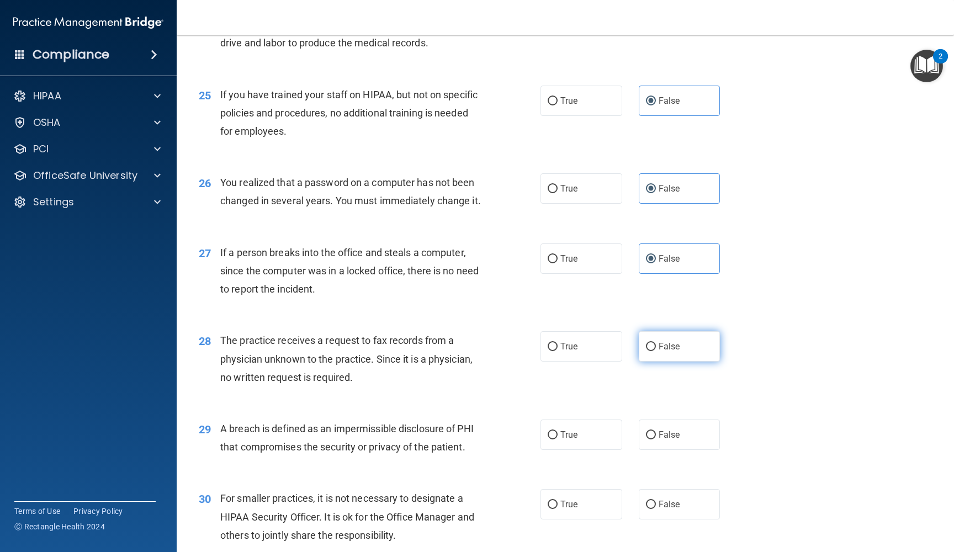
click at [662, 350] on span "False" at bounding box center [670, 346] width 22 height 10
click at [656, 350] on input "False" at bounding box center [651, 347] width 10 height 8
radio input "true"
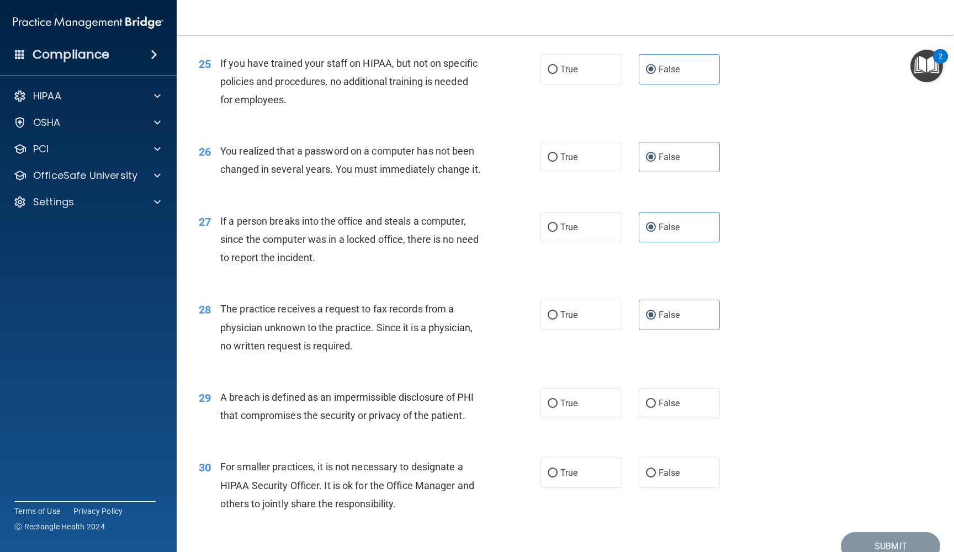
scroll to position [2191, 0]
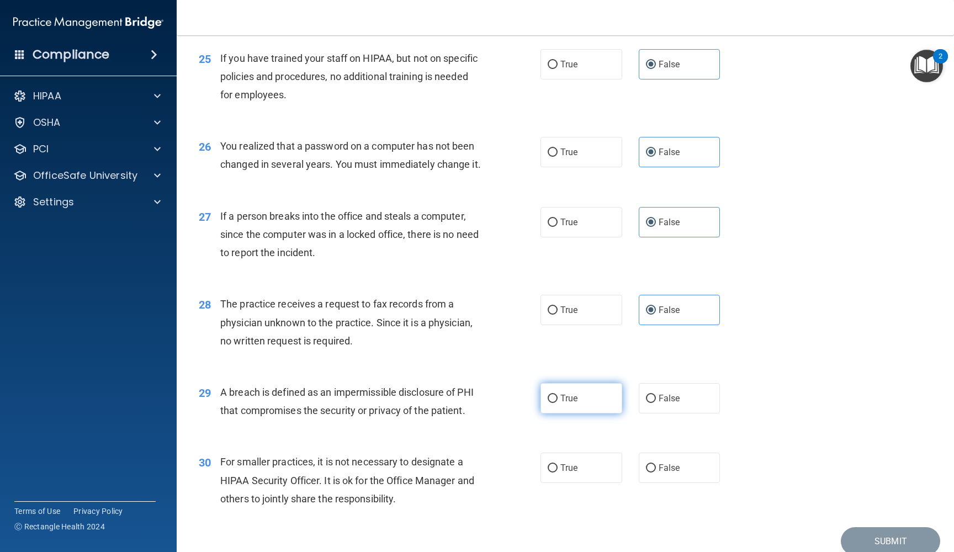
click at [592, 400] on label "True" at bounding box center [582, 398] width 82 height 30
click at [558, 400] on input "True" at bounding box center [553, 399] width 10 height 8
radio input "true"
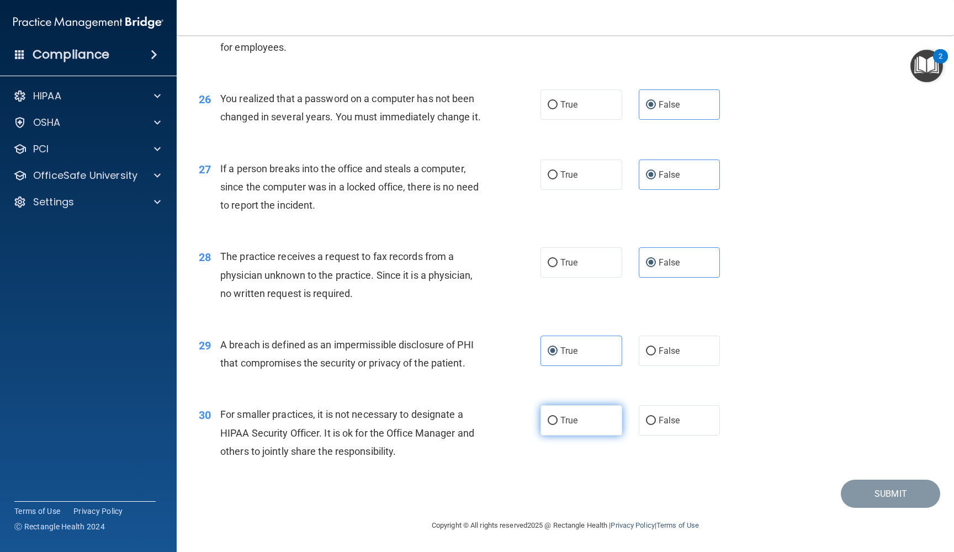
scroll to position [2245, 0]
click at [589, 422] on label "True" at bounding box center [582, 420] width 82 height 30
click at [558, 422] on input "True" at bounding box center [553, 421] width 10 height 8
radio input "true"
click at [886, 487] on button "Submit" at bounding box center [890, 494] width 99 height 28
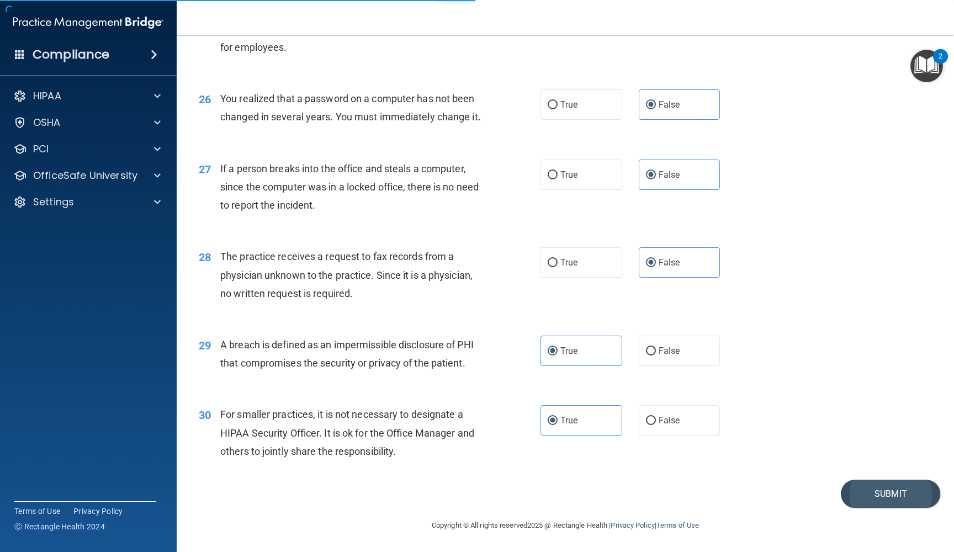
click at [892, 497] on button "Submit" at bounding box center [890, 494] width 99 height 28
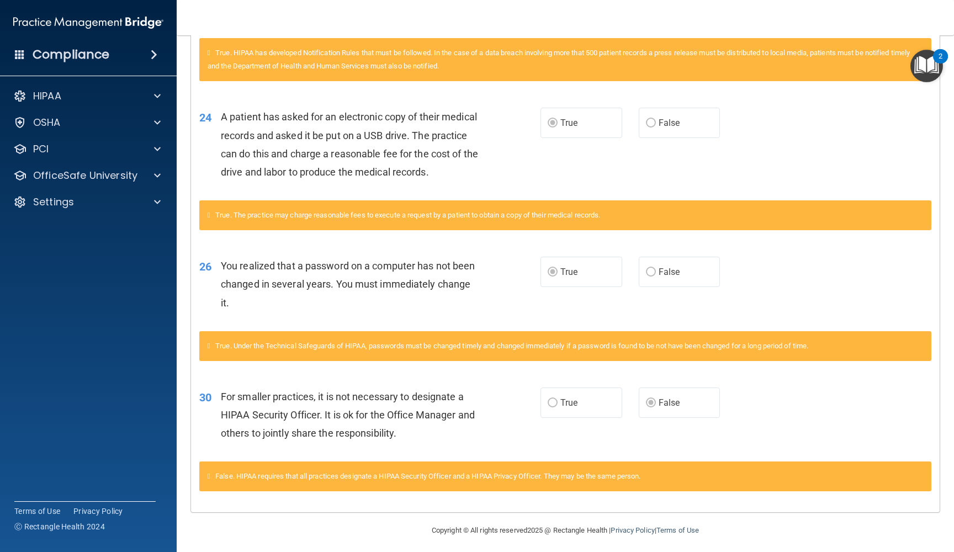
scroll to position [347, 0]
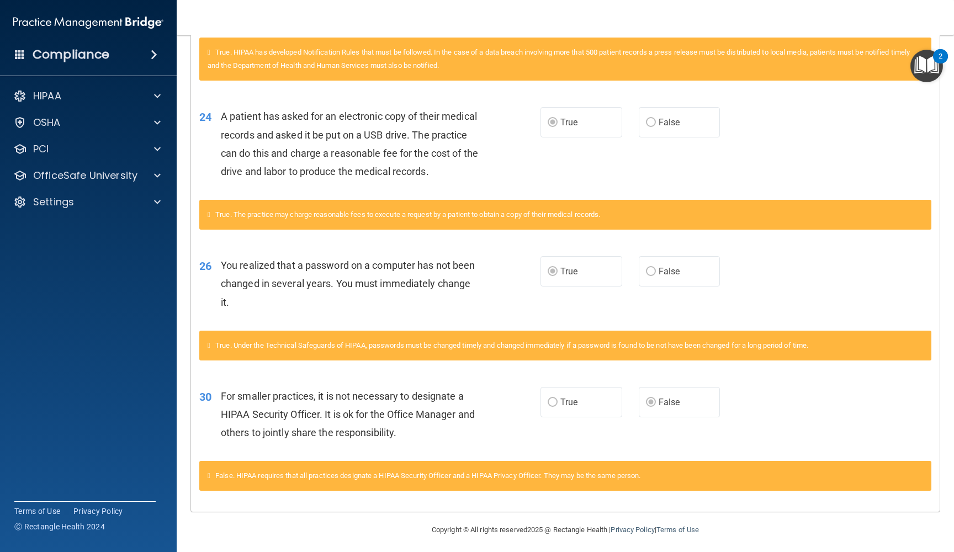
click at [873, 348] on div "True. Under the Technical Safeguards of HIPAA, passwords must be changed timely…" at bounding box center [565, 346] width 732 height 30
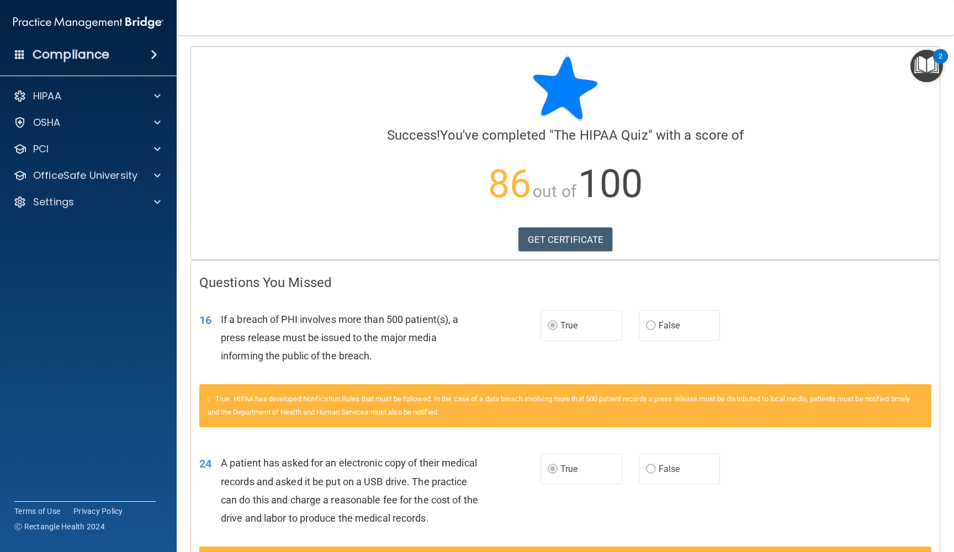
scroll to position [0, 0]
click at [599, 234] on link "GET CERTIFICATE" at bounding box center [566, 240] width 94 height 24
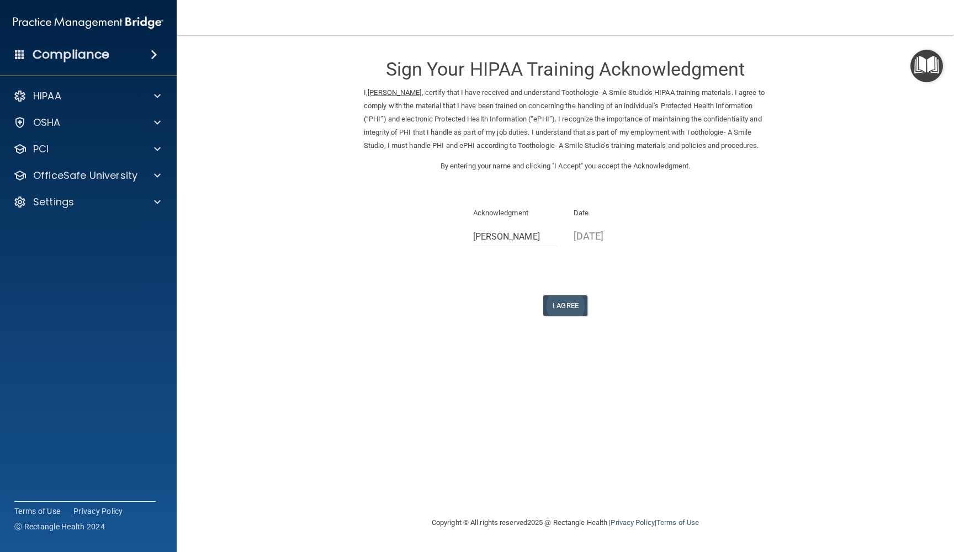
click at [562, 306] on button "I Agree" at bounding box center [565, 305] width 44 height 20
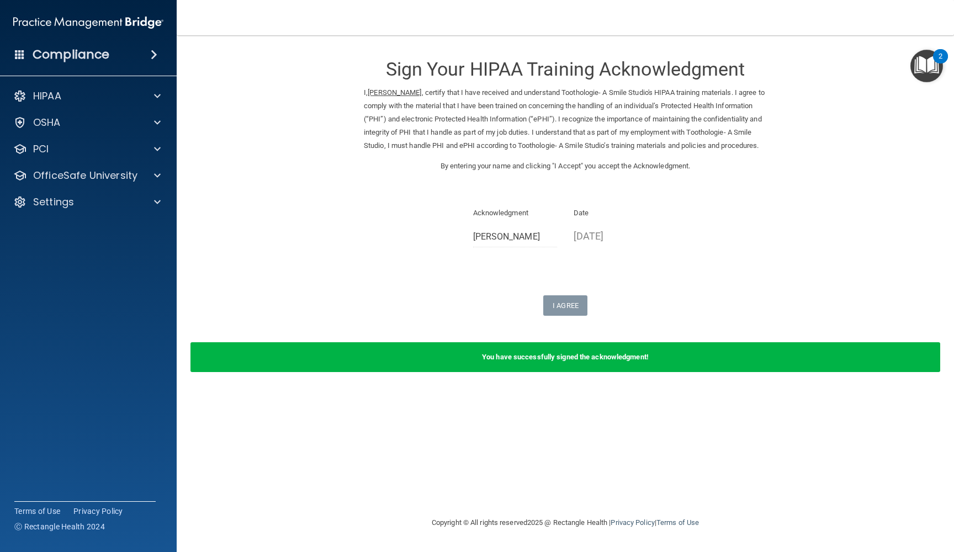
click at [292, 4] on nav "Toggle navigation Jason Ford jasonforddmd@gmail.com Manage My Enterprise Tootho…" at bounding box center [566, 17] width 778 height 35
